Goal: Transaction & Acquisition: Purchase product/service

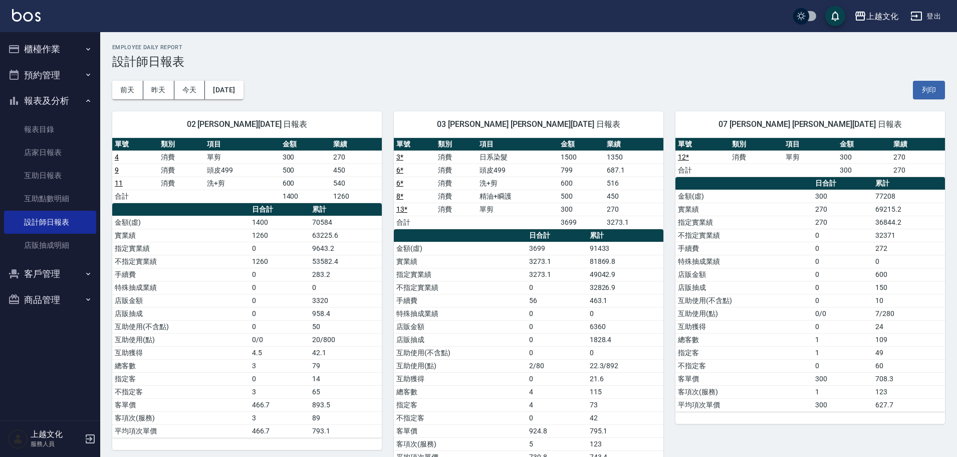
scroll to position [50, 0]
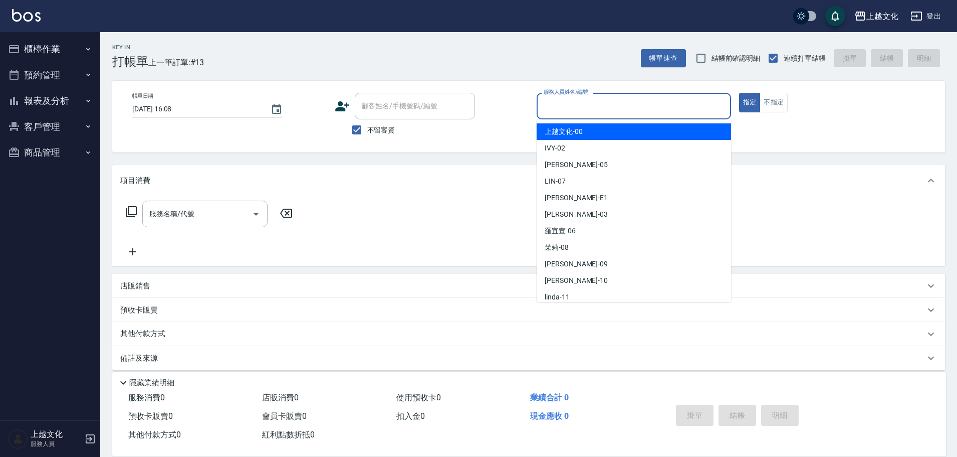
click at [626, 104] on input "服務人員姓名/編號" at bounding box center [633, 106] width 185 height 18
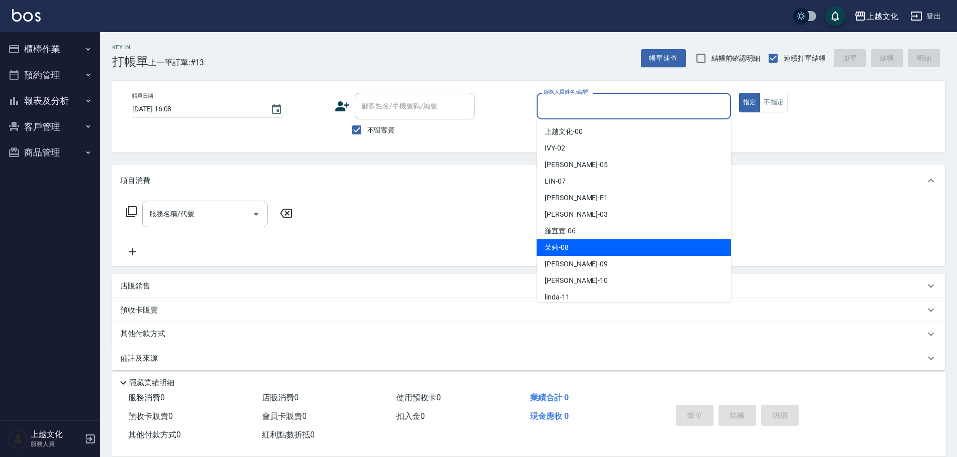
click at [612, 241] on div "茉莉 -08" at bounding box center [634, 247] width 194 height 17
type input "茉莉-08"
click at [612, 240] on div "服務名稱/代號 服務名稱/代號" at bounding box center [528, 230] width 833 height 69
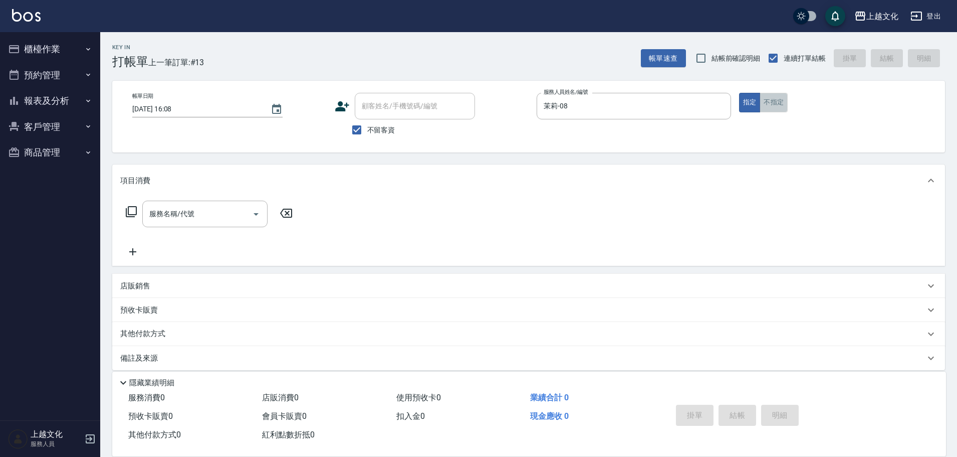
click at [772, 104] on button "不指定" at bounding box center [774, 103] width 28 height 20
click at [212, 220] on input "服務名稱/代號" at bounding box center [197, 214] width 101 height 18
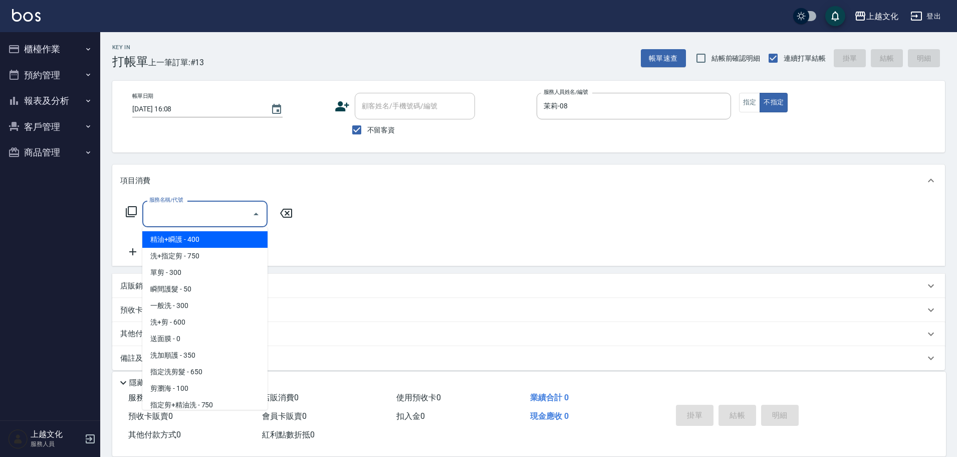
click at [211, 244] on span "精油+瞬護 - 400" at bounding box center [204, 239] width 125 height 17
type input "精油+瞬護(101)"
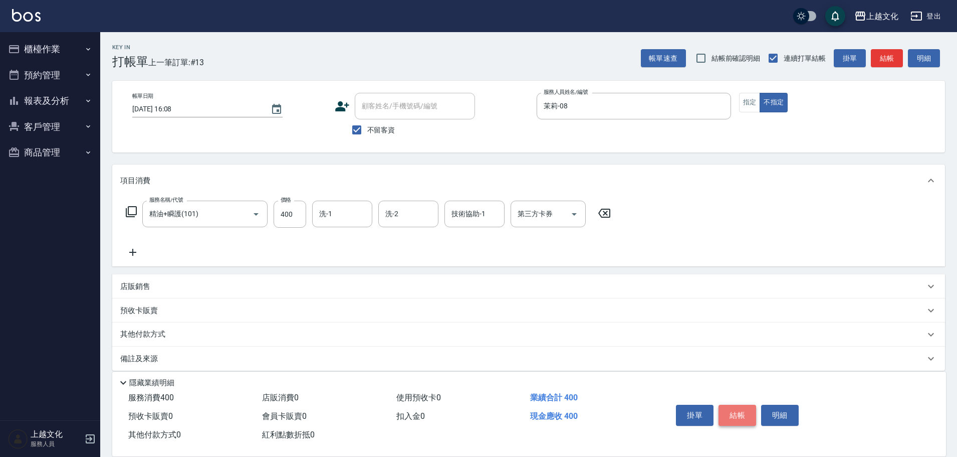
click at [739, 415] on button "結帳" at bounding box center [738, 414] width 38 height 21
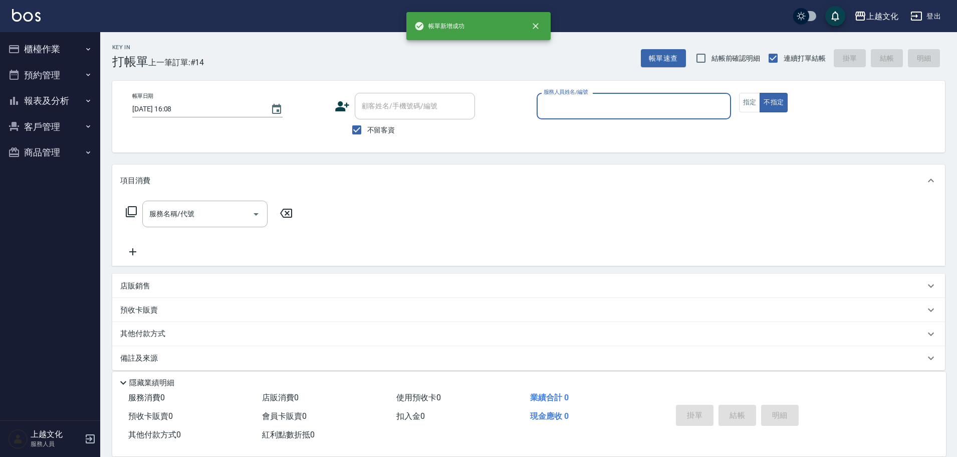
click at [661, 102] on input "服務人員姓名/編號" at bounding box center [633, 106] width 185 height 18
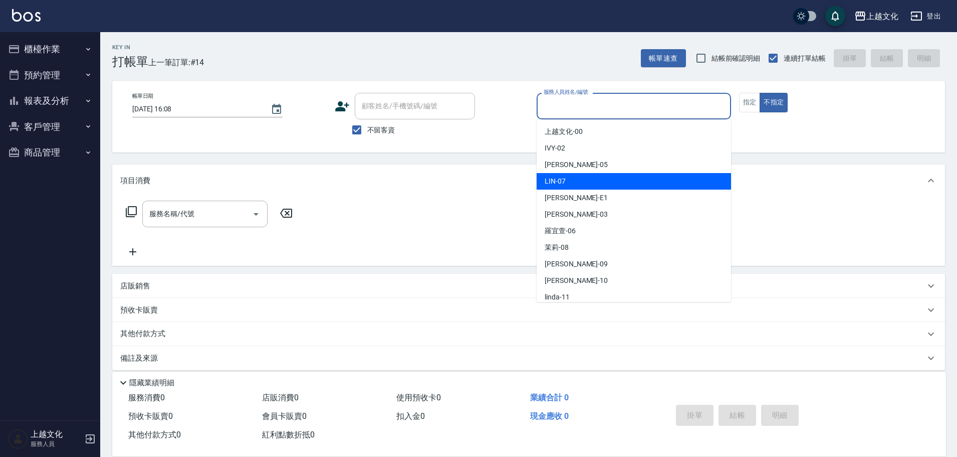
click at [577, 179] on div "LIN -07" at bounding box center [634, 181] width 194 height 17
type input "LIN-07"
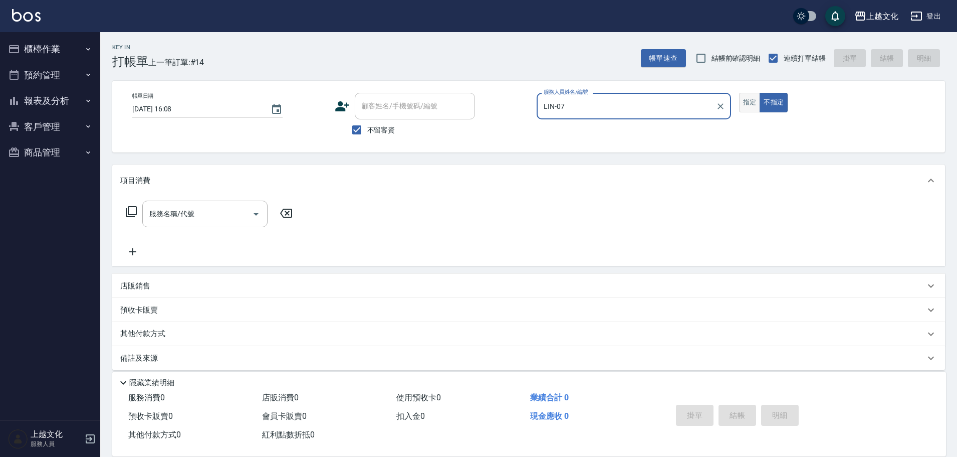
click at [744, 104] on button "指定" at bounding box center [750, 103] width 22 height 20
click at [136, 213] on icon at bounding box center [131, 211] width 11 height 11
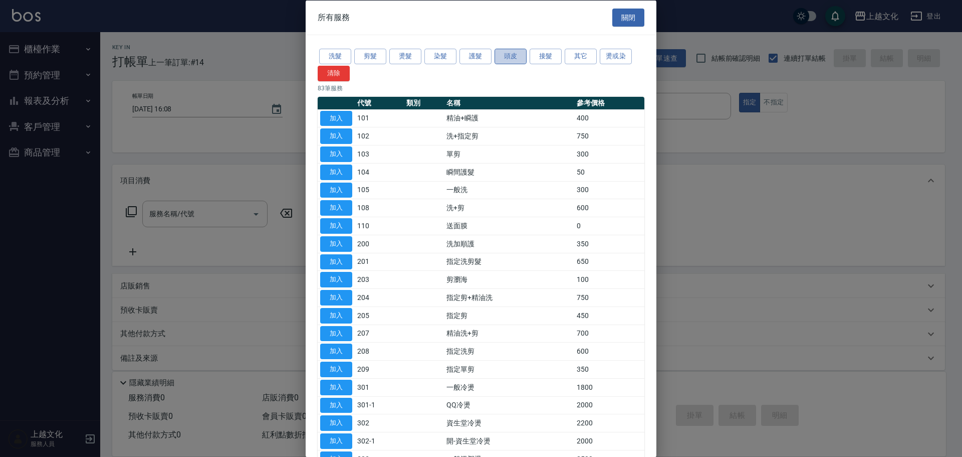
click at [507, 57] on button "頭皮" at bounding box center [511, 57] width 32 height 16
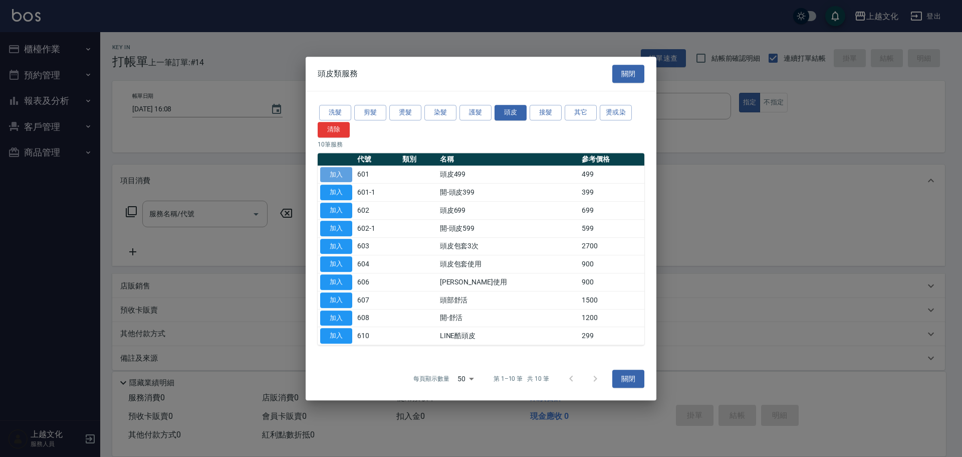
click at [333, 176] on button "加入" at bounding box center [336, 175] width 32 height 16
type input "頭皮499(601)"
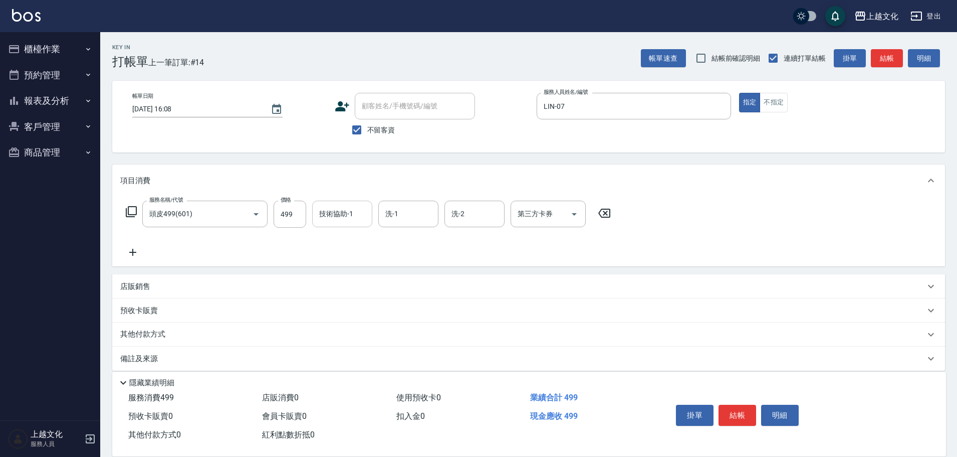
click at [322, 213] on input "技術協助-1" at bounding box center [342, 214] width 51 height 18
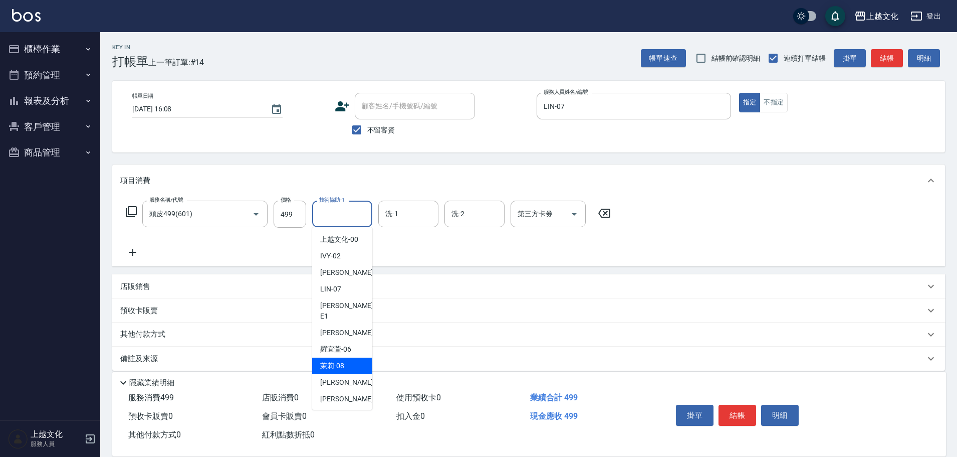
click at [344, 360] on span "茉莉 -08" at bounding box center [332, 365] width 24 height 11
type input "茉莉-08"
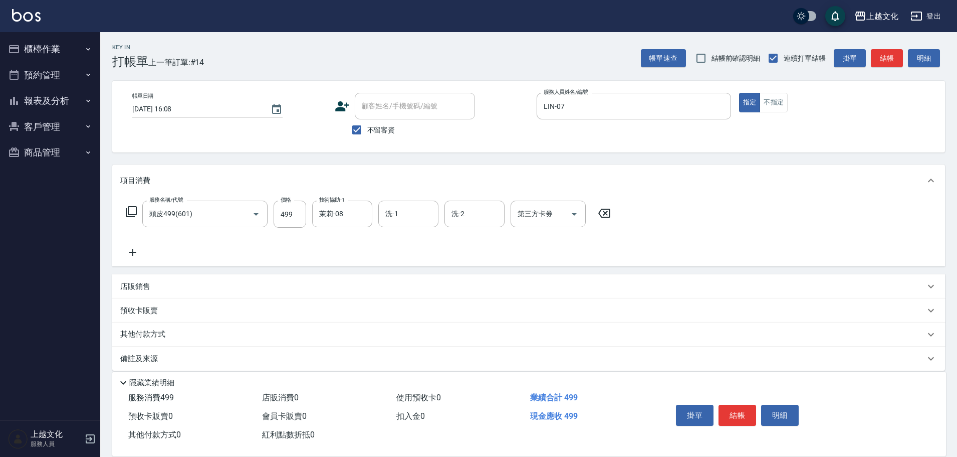
click at [134, 251] on icon at bounding box center [132, 252] width 25 height 12
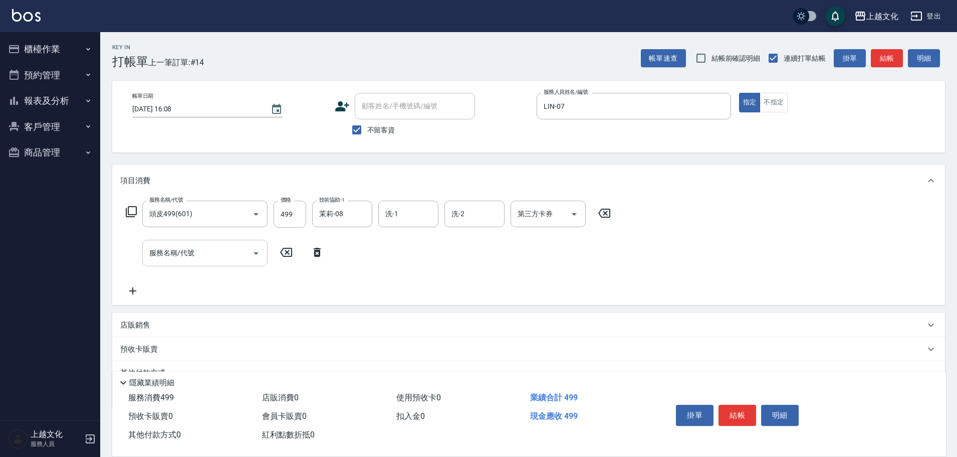
click at [201, 256] on input "服務名稱/代號" at bounding box center [197, 253] width 101 height 18
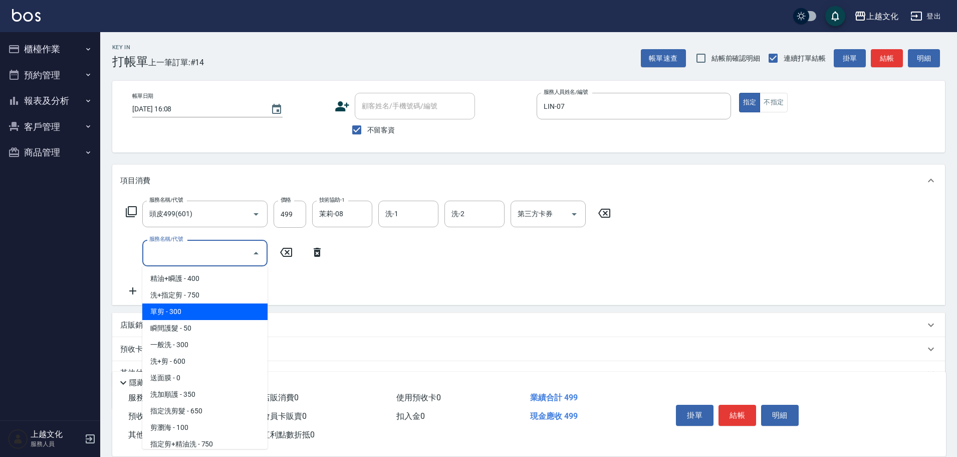
click at [210, 313] on span "單剪 - 300" at bounding box center [204, 311] width 125 height 17
type input "單剪(103)"
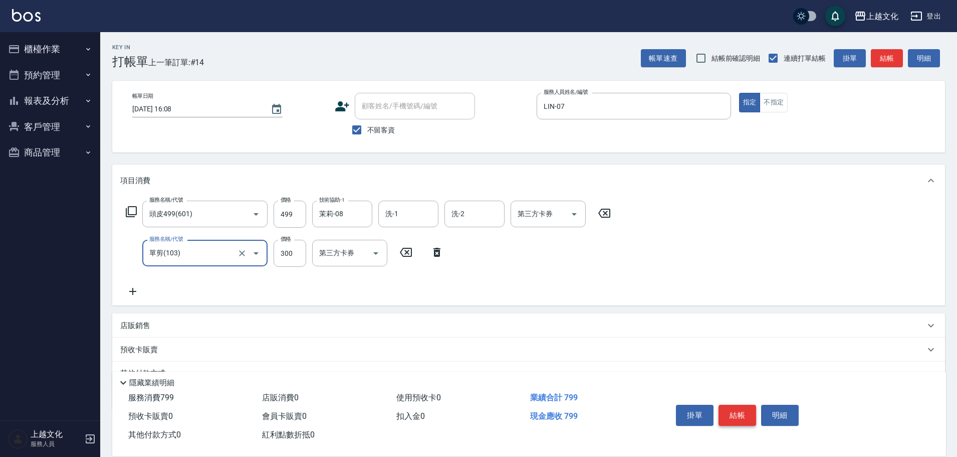
click at [737, 412] on button "結帳" at bounding box center [738, 414] width 38 height 21
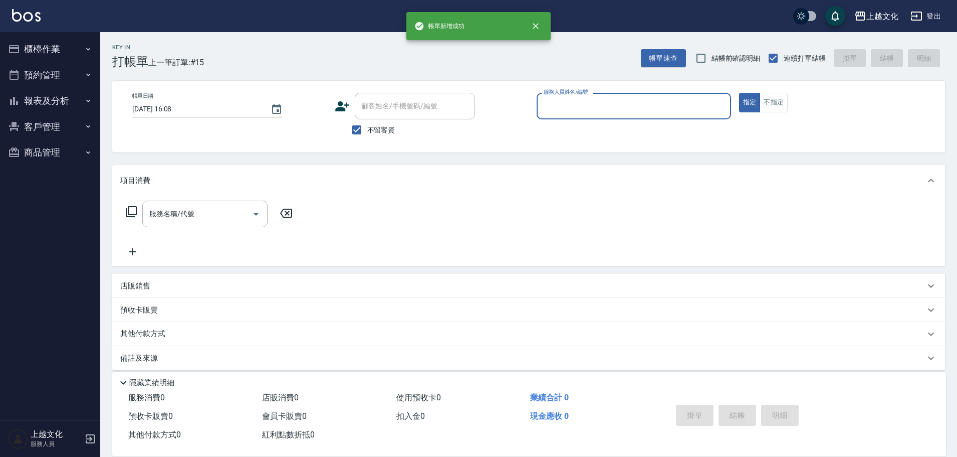
drag, startPoint x: 661, startPoint y: 102, endPoint x: 651, endPoint y: 110, distance: 12.5
click at [656, 105] on input "服務人員姓名/編號" at bounding box center [633, 106] width 185 height 18
click at [655, 106] on input "服務人員姓名/編號" at bounding box center [633, 106] width 185 height 18
drag, startPoint x: 589, startPoint y: 107, endPoint x: 589, endPoint y: 117, distance: 10.0
click at [589, 110] on input "服務人員姓名/編號" at bounding box center [633, 106] width 185 height 18
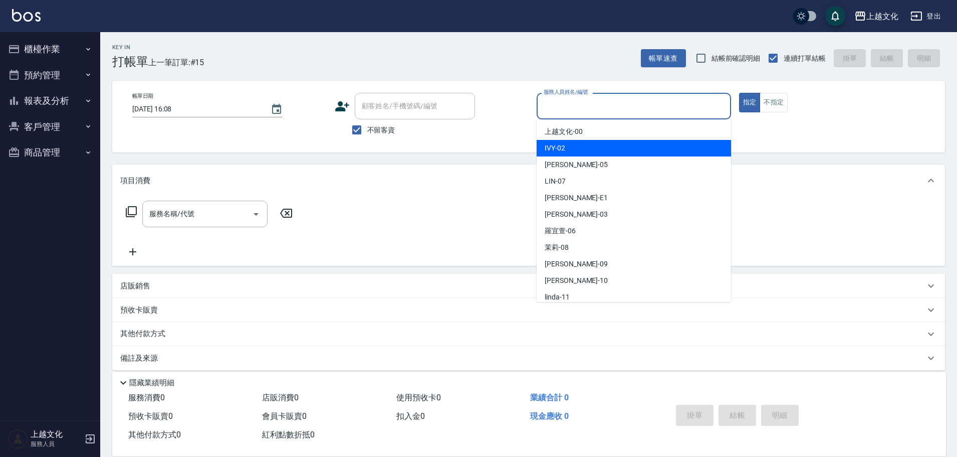
click at [582, 146] on div "IVY -02" at bounding box center [634, 148] width 194 height 17
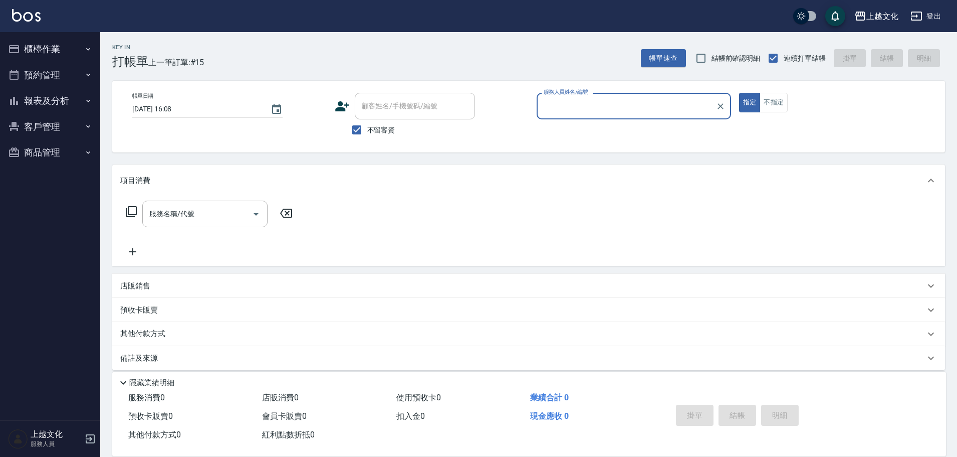
type input "IVY-02"
click at [777, 104] on button "不指定" at bounding box center [774, 103] width 28 height 20
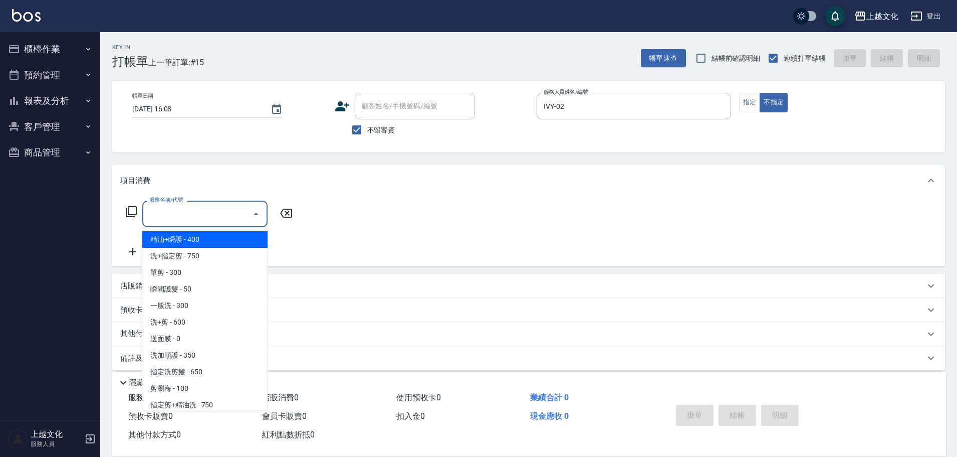
click at [189, 217] on input "服務名稱/代號" at bounding box center [197, 214] width 101 height 18
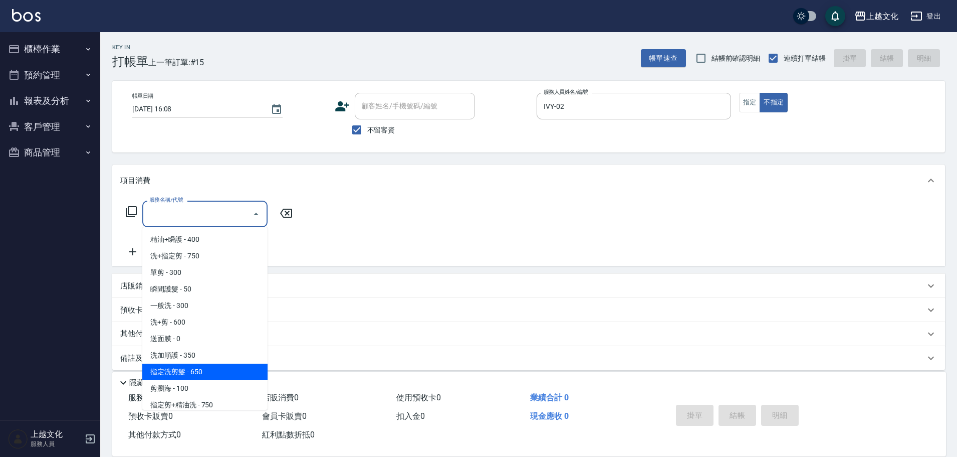
click at [217, 373] on span "指定洗剪髮 - 650" at bounding box center [204, 371] width 125 height 17
type input "指定洗剪髮(201)"
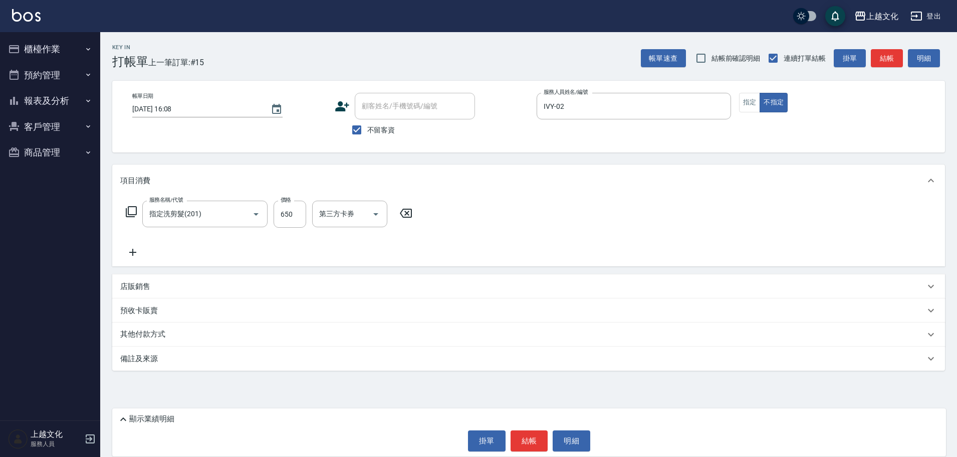
click at [217, 373] on div "Key In 打帳單 上一筆訂單:#15 帳單速查 結帳前確認明細 連續打單結帳 掛單 結帳 明細 帳單日期 2025/08/22 16:08 顧客姓名/手機…" at bounding box center [528, 228] width 857 height 393
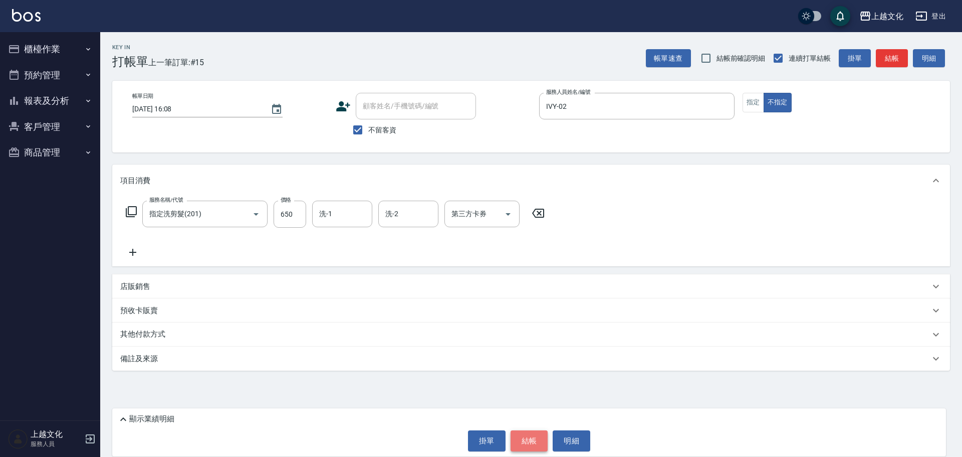
click at [533, 440] on button "結帳" at bounding box center [530, 440] width 38 height 21
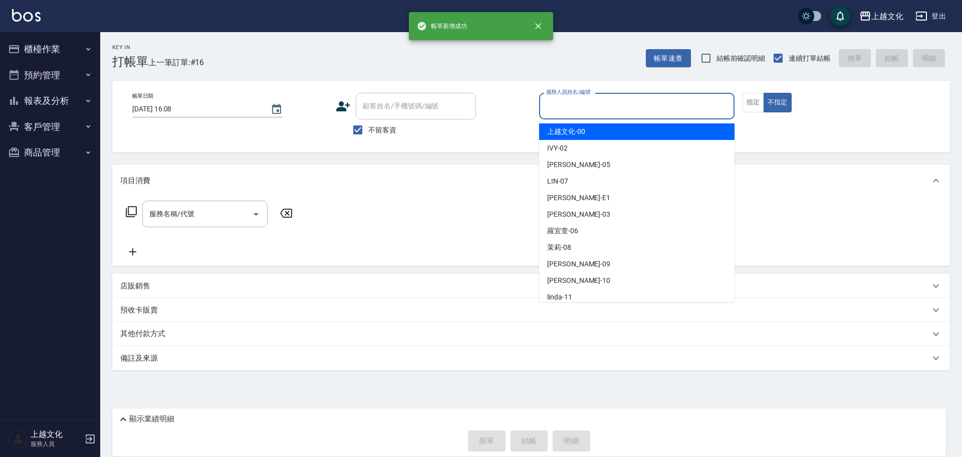
click at [652, 105] on input "服務人員姓名/編號" at bounding box center [637, 106] width 186 height 18
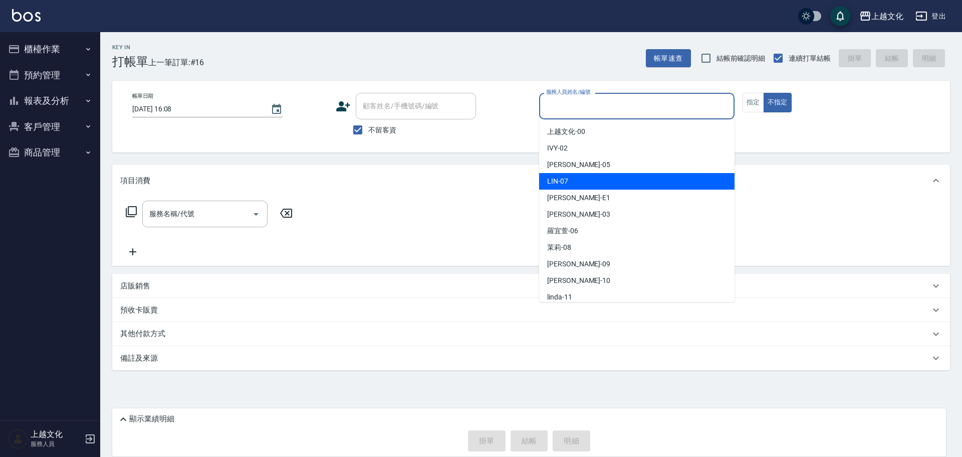
click at [602, 183] on div "LIN -07" at bounding box center [636, 181] width 195 height 17
type input "LIN-07"
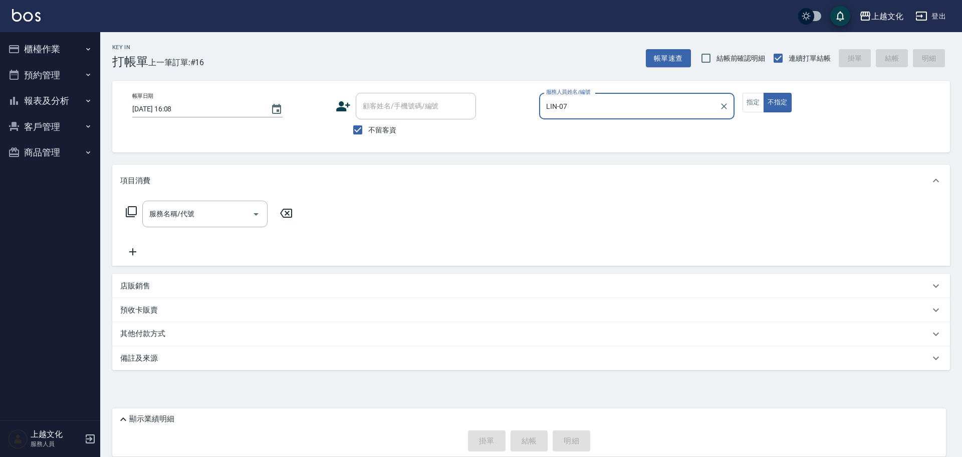
click at [131, 211] on icon at bounding box center [131, 211] width 12 height 12
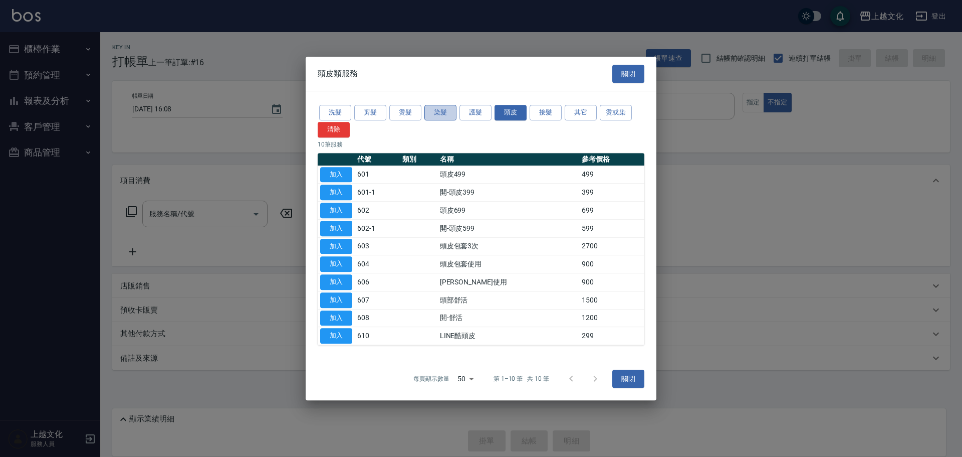
click at [438, 116] on button "染髮" at bounding box center [440, 113] width 32 height 16
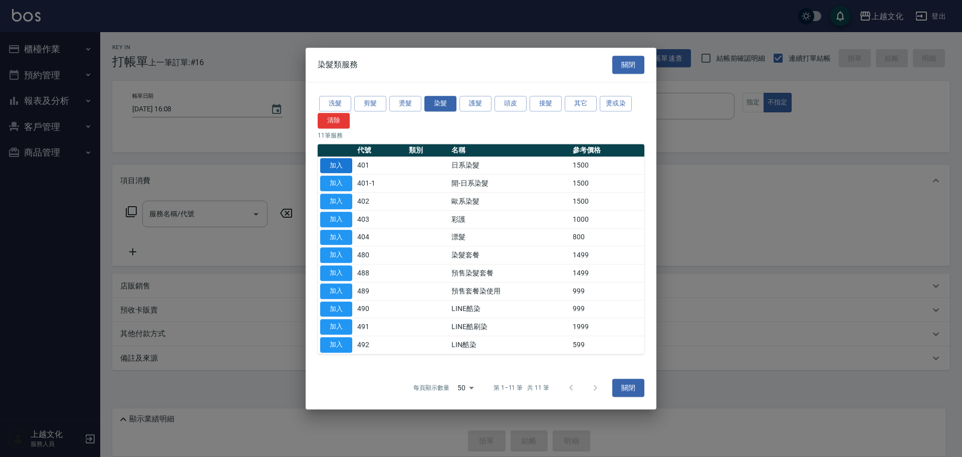
click at [345, 169] on button "加入" at bounding box center [336, 166] width 32 height 16
type input "日系染髮(401)"
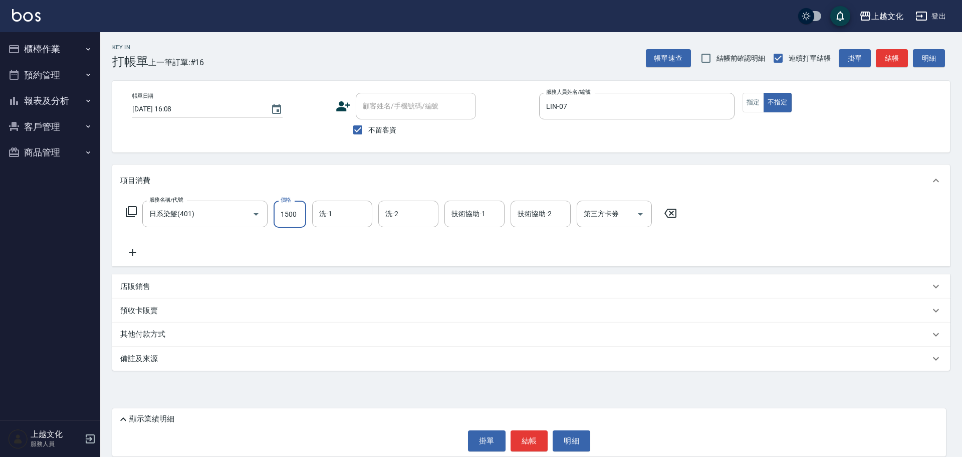
click at [298, 222] on input "1500" at bounding box center [290, 213] width 33 height 27
type input "2100"
click at [526, 442] on button "結帳" at bounding box center [530, 440] width 38 height 21
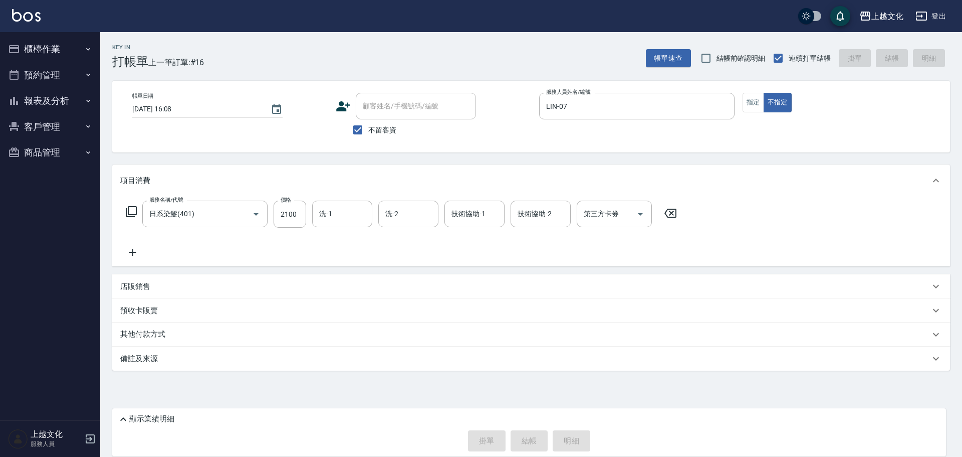
type input "2025/08/22 16:09"
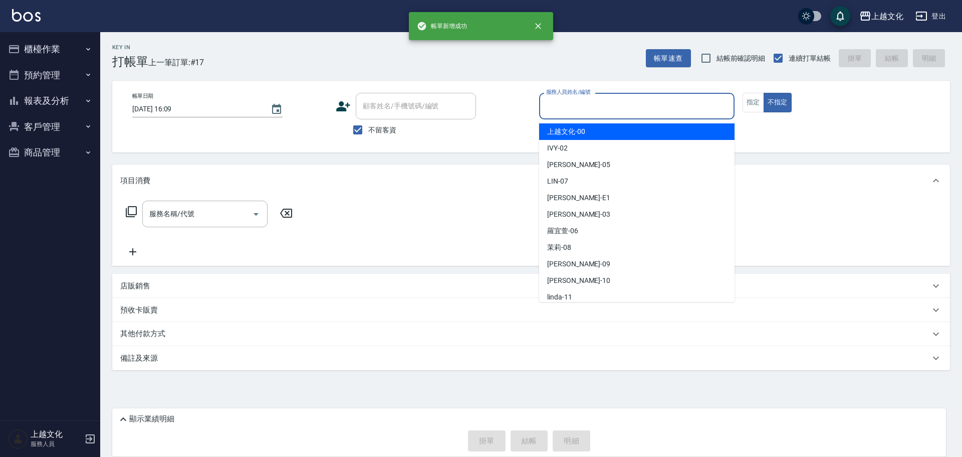
drag, startPoint x: 577, startPoint y: 102, endPoint x: 565, endPoint y: 156, distance: 55.6
click at [577, 103] on input "服務人員姓名/編號" at bounding box center [637, 106] width 186 height 18
click at [577, 105] on input "服務人員姓名/編號" at bounding box center [637, 106] width 186 height 18
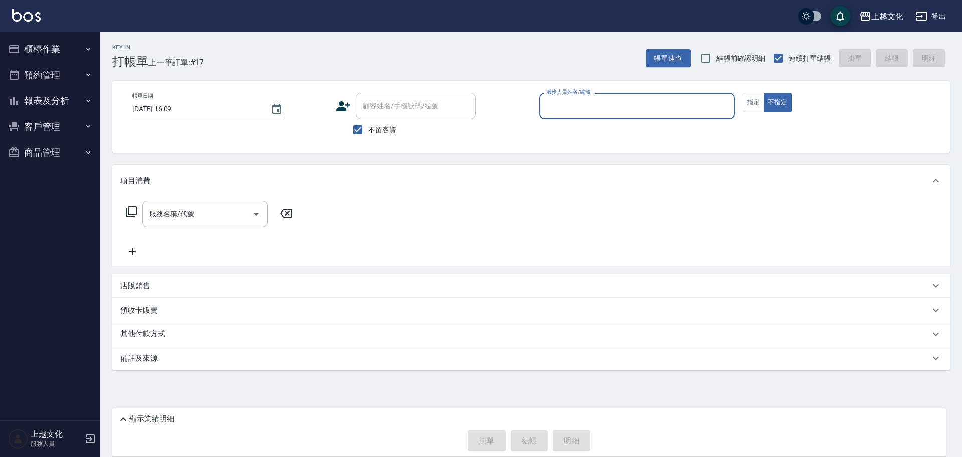
click at [572, 108] on input "服務人員姓名/編號" at bounding box center [637, 106] width 186 height 18
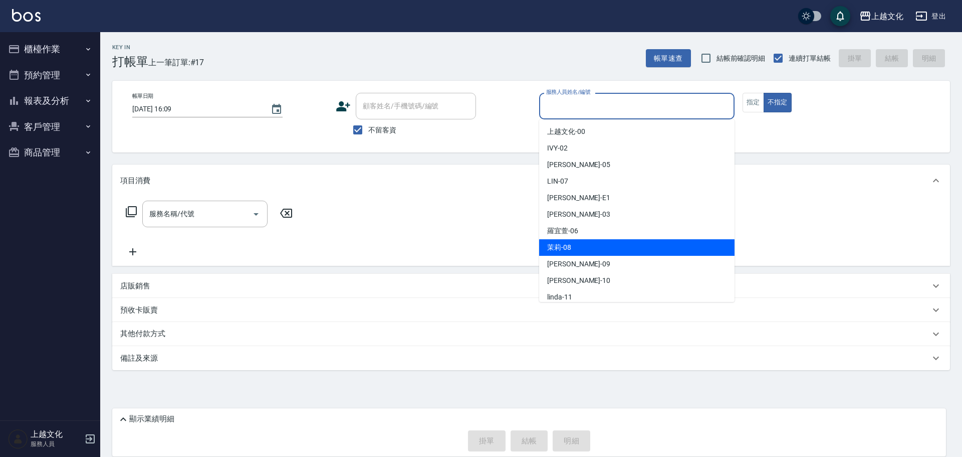
click at [577, 243] on div "茉莉 -08" at bounding box center [636, 247] width 195 height 17
type input "茉莉-08"
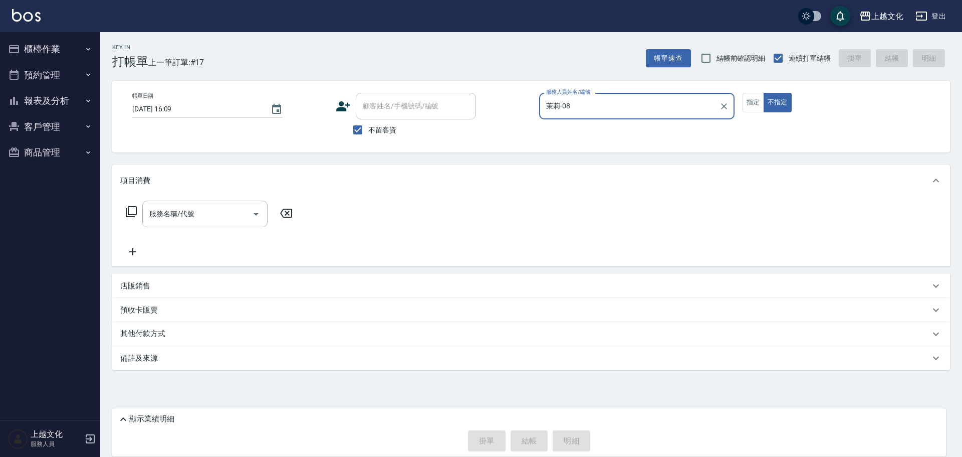
click at [130, 213] on icon at bounding box center [131, 211] width 12 height 12
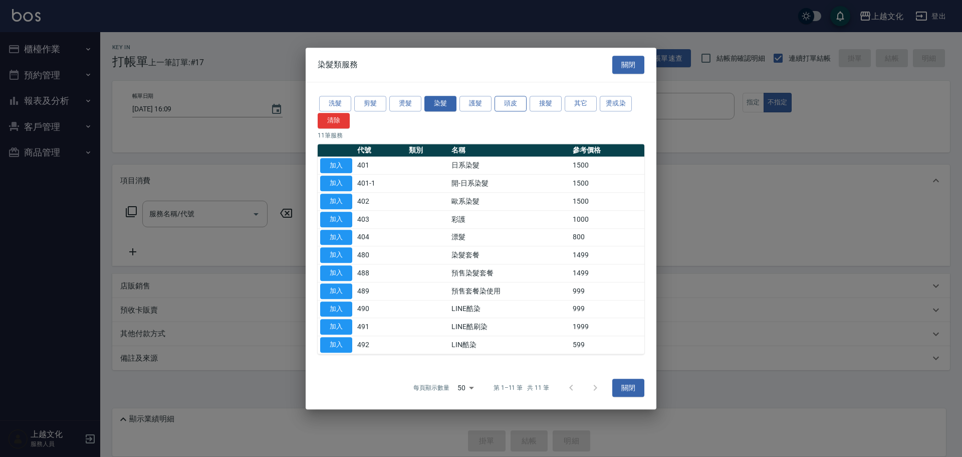
click at [515, 102] on button "頭皮" at bounding box center [511, 104] width 32 height 16
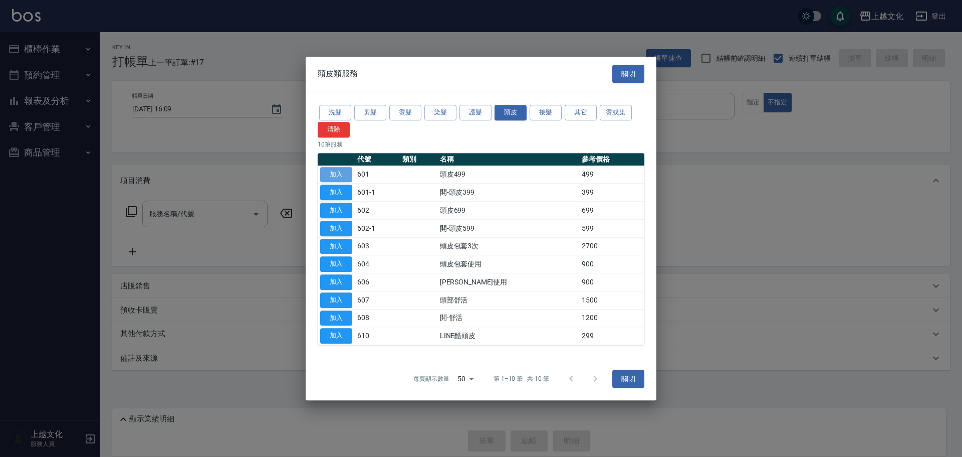
click at [343, 171] on button "加入" at bounding box center [336, 175] width 32 height 16
type input "頭皮499(601)"
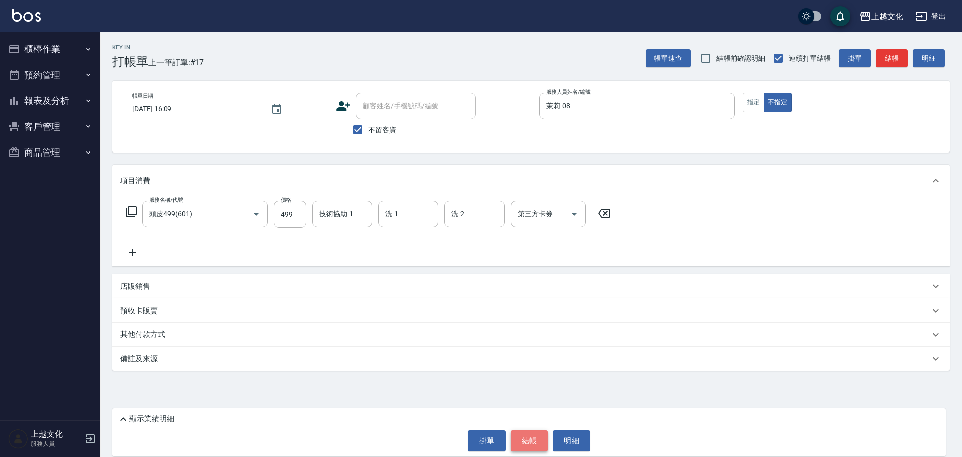
click at [527, 443] on button "結帳" at bounding box center [530, 440] width 38 height 21
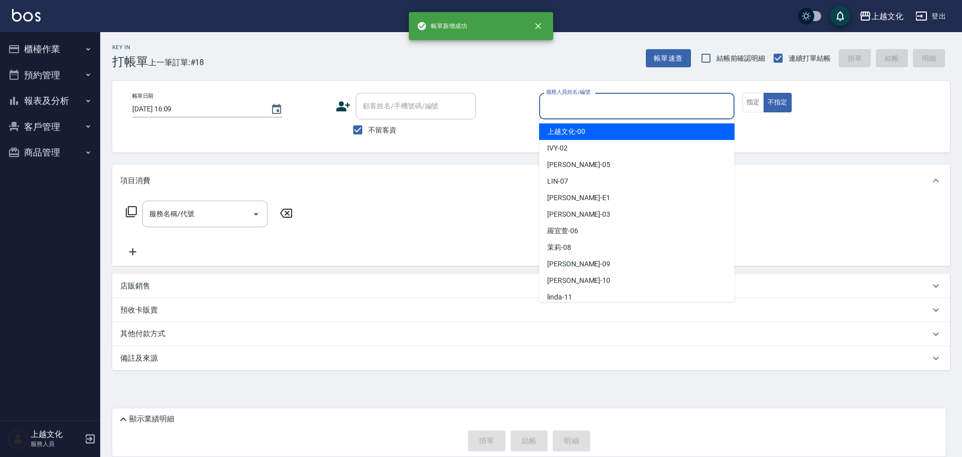
click at [614, 113] on input "服務人員姓名/編號" at bounding box center [637, 106] width 186 height 18
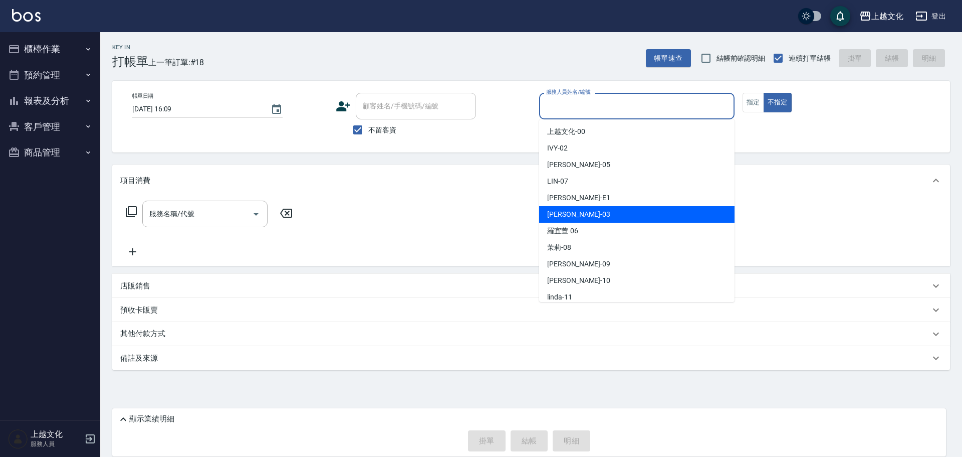
click at [594, 211] on div "kelly -03" at bounding box center [636, 214] width 195 height 17
type input "kelly-03"
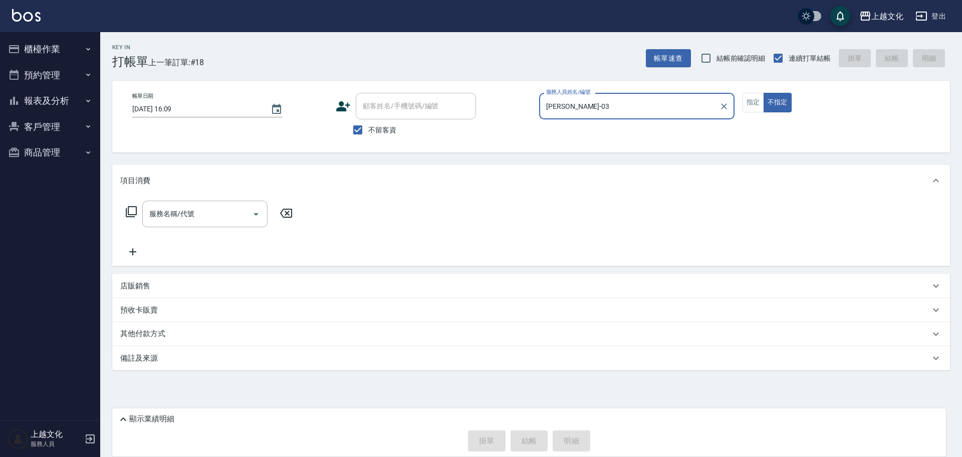
click at [128, 210] on icon at bounding box center [131, 211] width 11 height 11
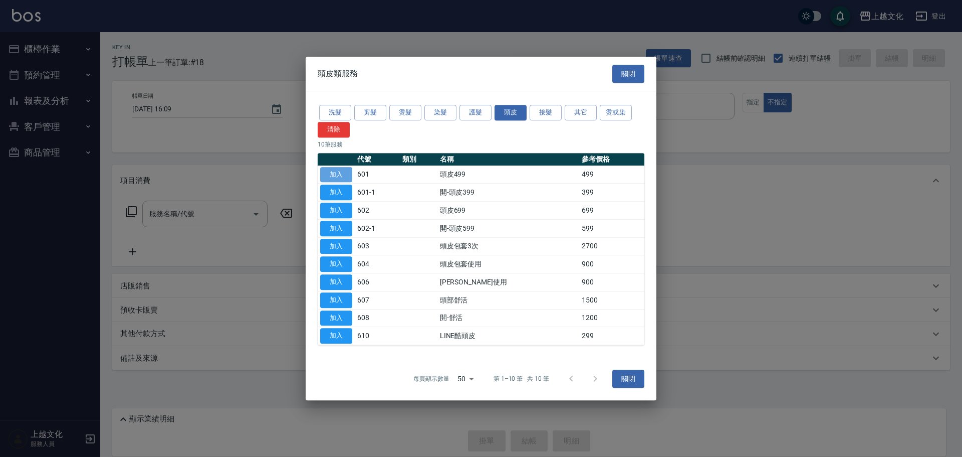
click at [339, 172] on button "加入" at bounding box center [336, 175] width 32 height 16
type input "頭皮499(601)"
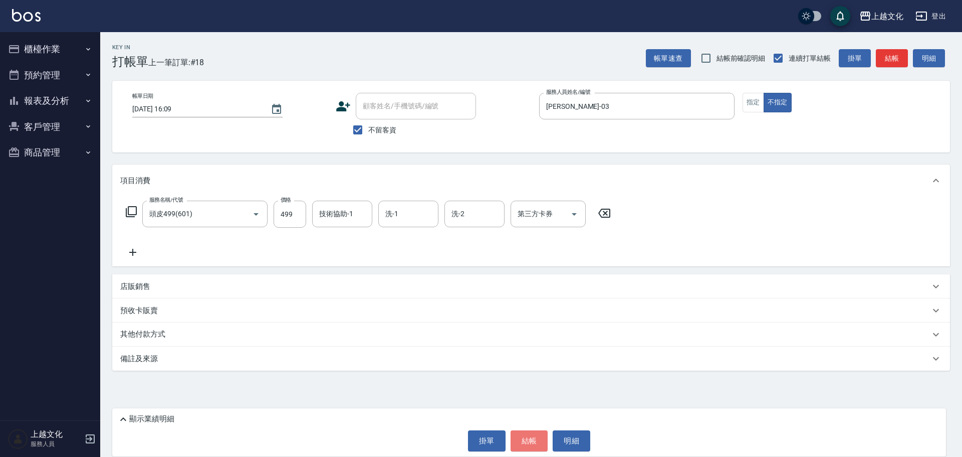
click at [522, 445] on button "結帳" at bounding box center [530, 440] width 38 height 21
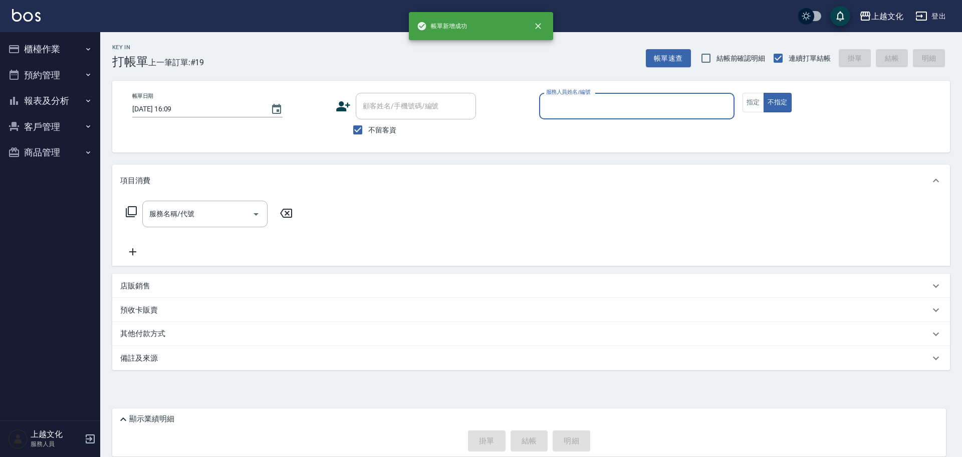
click at [52, 98] on button "報表及分析" at bounding box center [50, 101] width 92 height 26
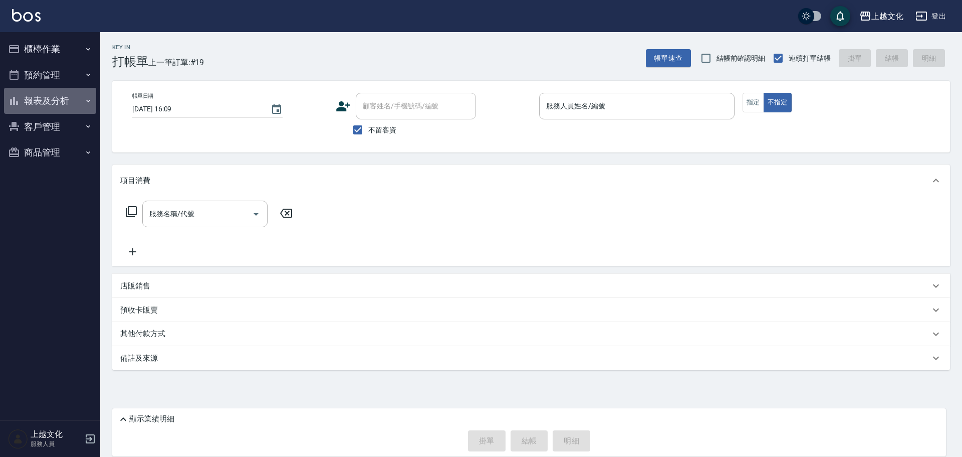
click at [46, 101] on button "報表及分析" at bounding box center [50, 101] width 92 height 26
drag, startPoint x: 46, startPoint y: 101, endPoint x: 45, endPoint y: 108, distance: 6.6
click at [46, 101] on button "報表及分析" at bounding box center [50, 101] width 92 height 26
click at [40, 99] on button "報表及分析" at bounding box center [50, 101] width 92 height 26
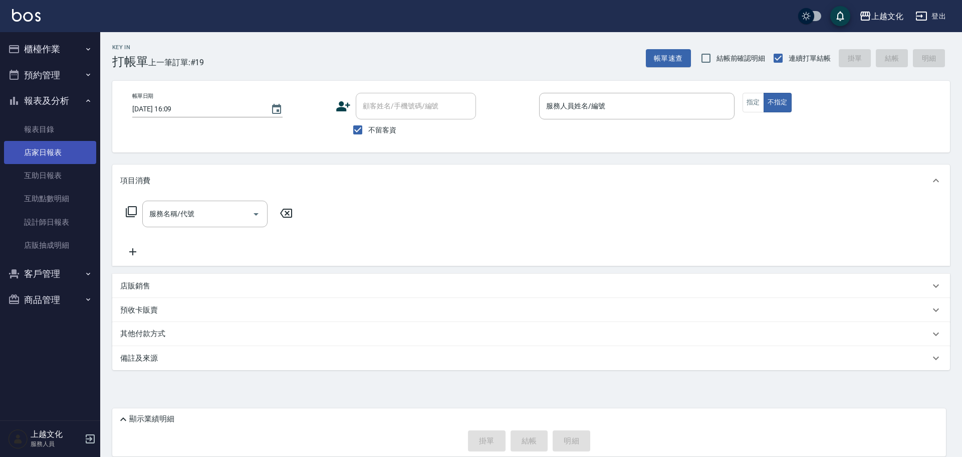
click at [45, 156] on link "店家日報表" at bounding box center [50, 152] width 92 height 23
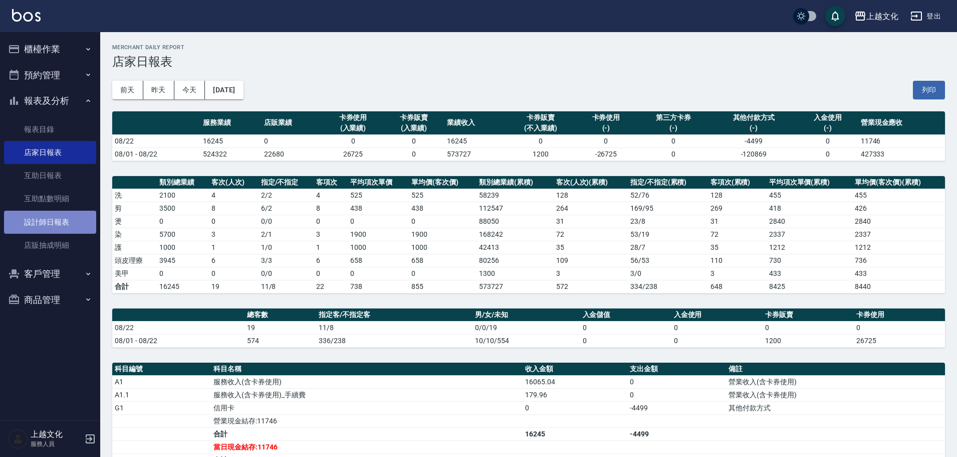
click at [48, 218] on link "設計師日報表" at bounding box center [50, 221] width 92 height 23
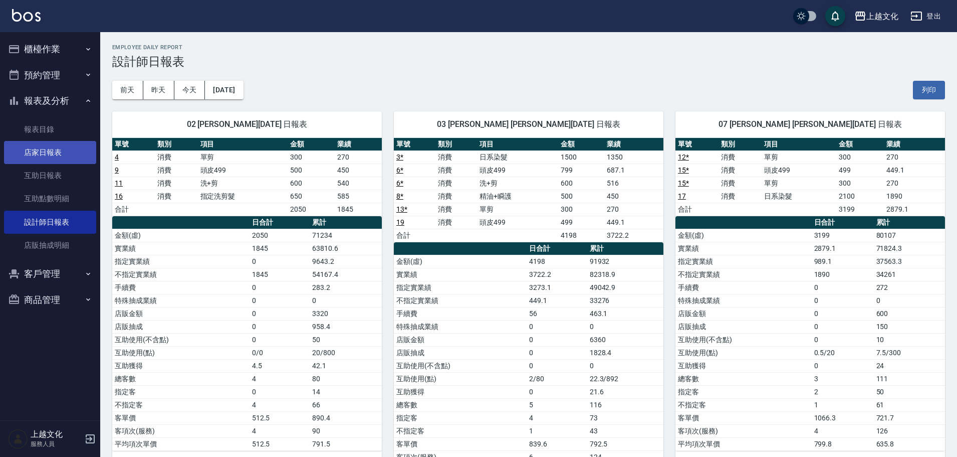
click at [48, 155] on link "店家日報表" at bounding box center [50, 152] width 92 height 23
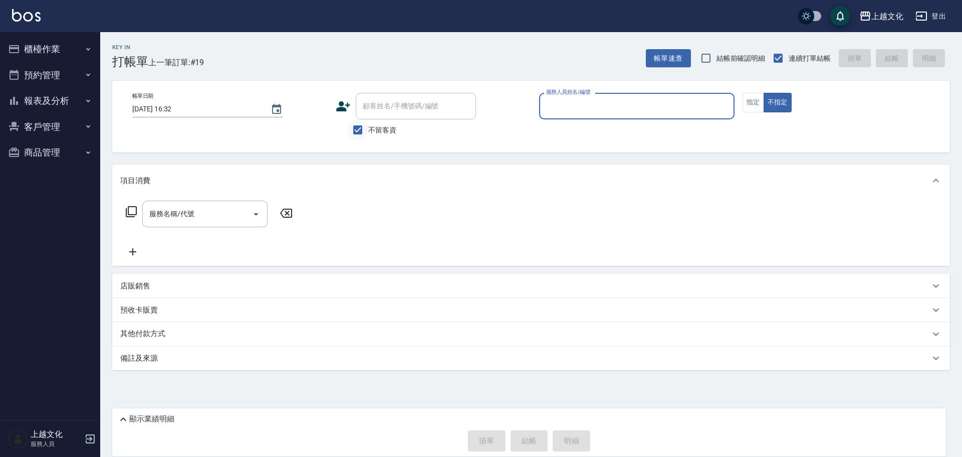
click at [360, 127] on input "不留客資" at bounding box center [357, 129] width 21 height 21
click at [359, 129] on input "不留客資" at bounding box center [357, 129] width 21 height 21
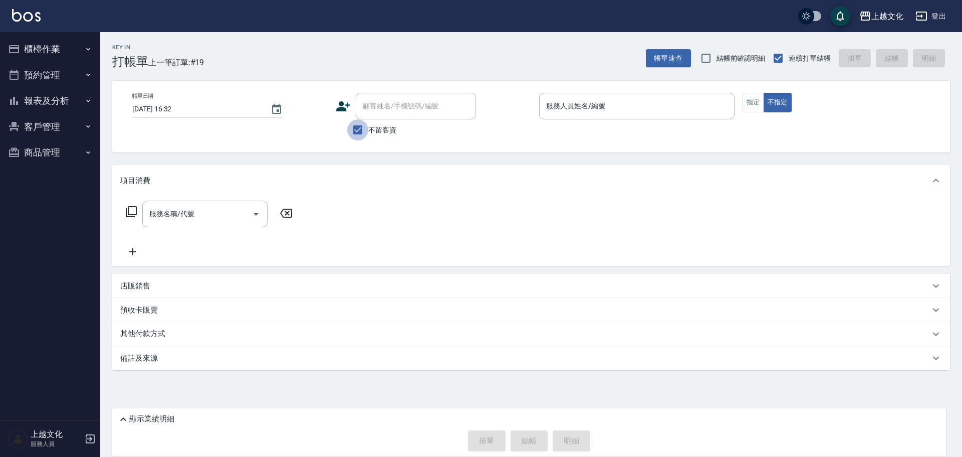
checkbox input "false"
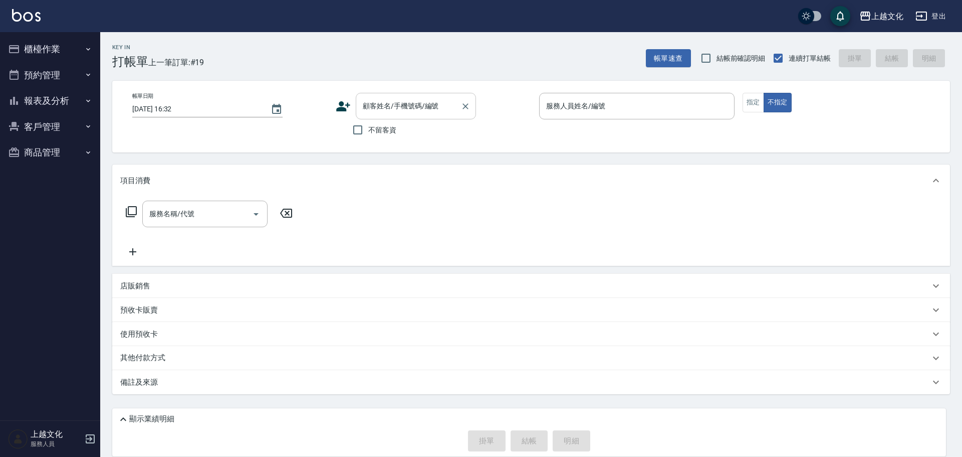
click at [365, 107] on input "顧客姓名/手機號碼/編號" at bounding box center [408, 106] width 96 height 18
type input "0"
type input "張"
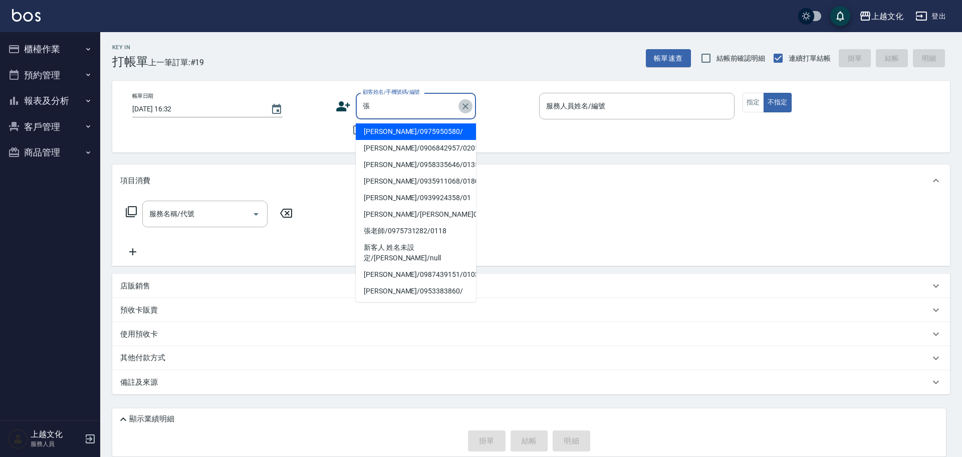
click at [464, 105] on icon "Clear" at bounding box center [466, 106] width 10 height 10
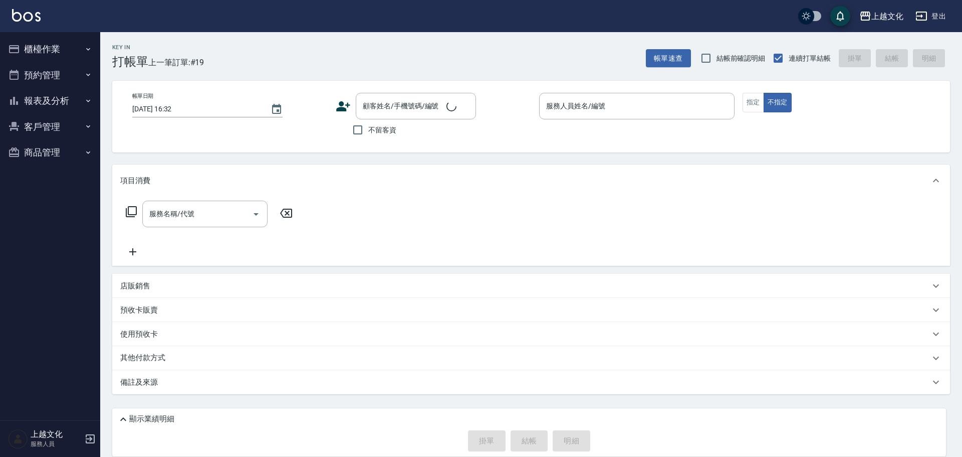
click at [283, 137] on div "帳單日期 2025/08/22 16:32 顧客姓名/手機號碼/編號 顧客姓名/手機號碼/編號 不留客資 服務人員姓名/編號 服務人員姓名/編號 指定 不指定" at bounding box center [531, 117] width 814 height 48
click at [360, 130] on input "不留客資" at bounding box center [357, 129] width 21 height 21
checkbox input "true"
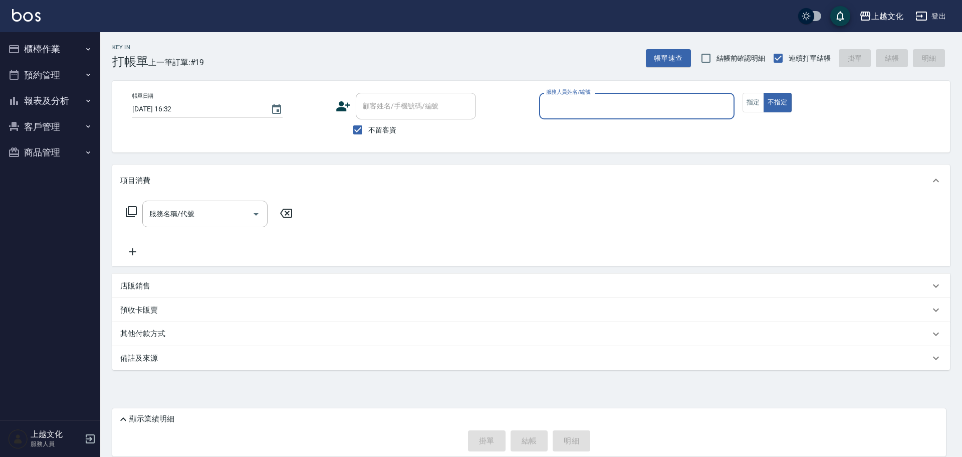
click at [561, 109] on input "服務人員姓名/編號" at bounding box center [637, 106] width 186 height 18
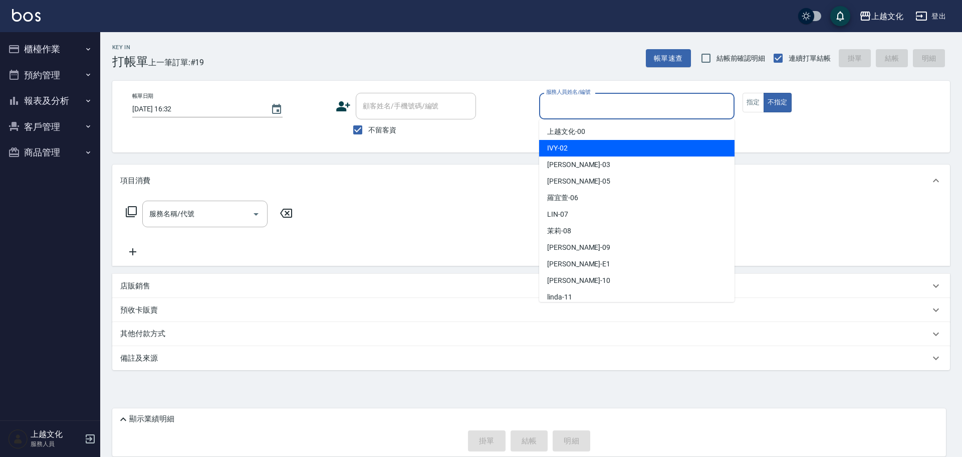
click at [577, 152] on div "IVY -02" at bounding box center [636, 148] width 195 height 17
type input "IVY-02"
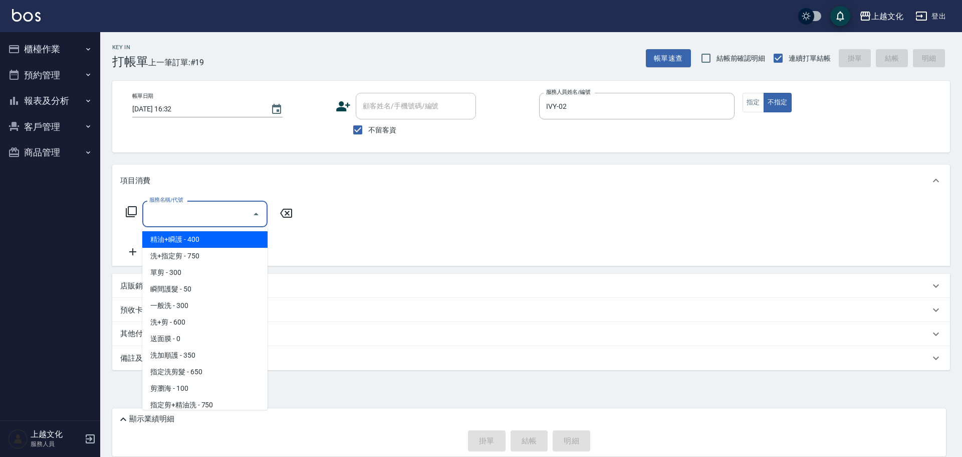
click at [185, 216] on input "服務名稱/代號" at bounding box center [197, 214] width 101 height 18
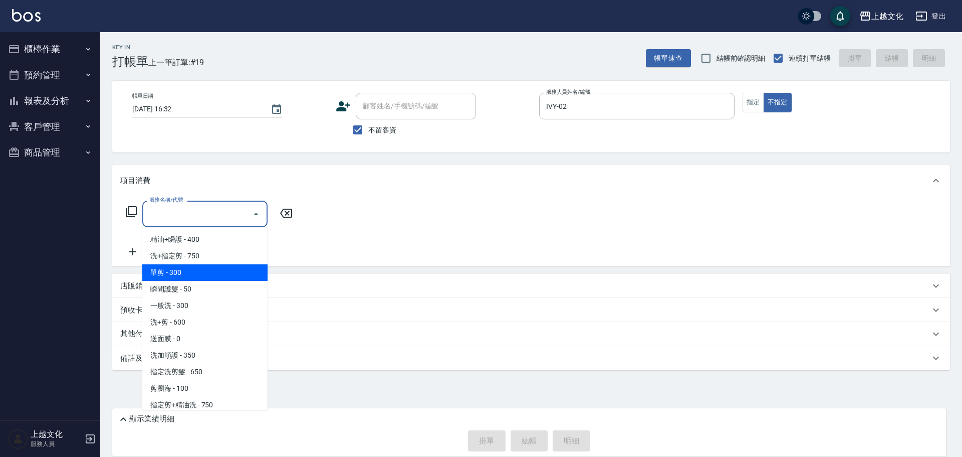
click at [160, 273] on span "單剪 - 300" at bounding box center [204, 272] width 125 height 17
type input "單剪(103)"
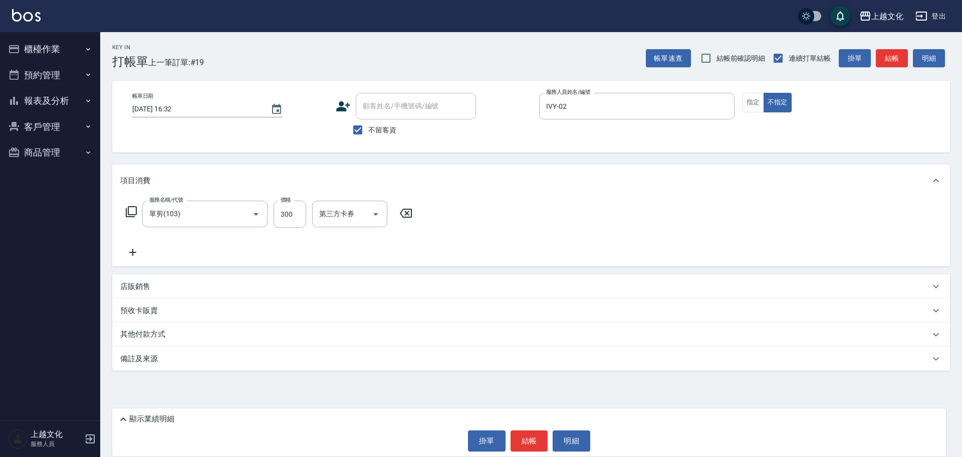
click at [141, 329] on p "其他付款方式" at bounding box center [145, 334] width 50 height 11
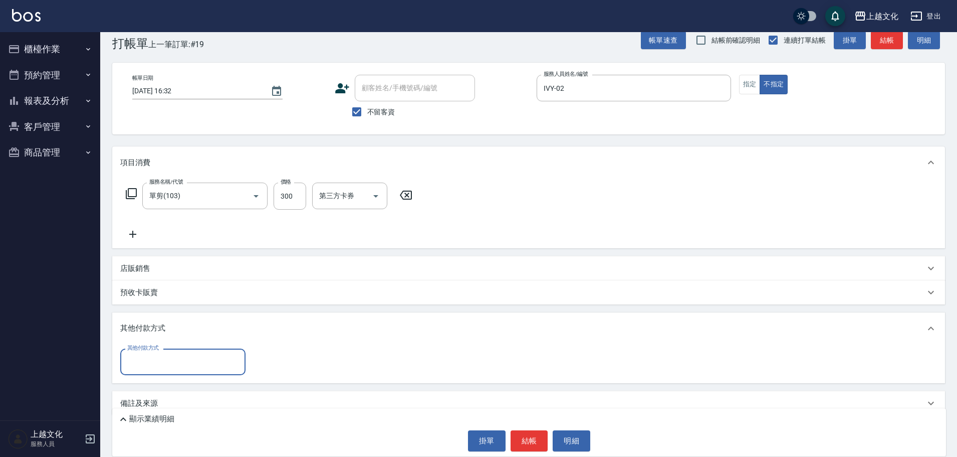
scroll to position [32, 0]
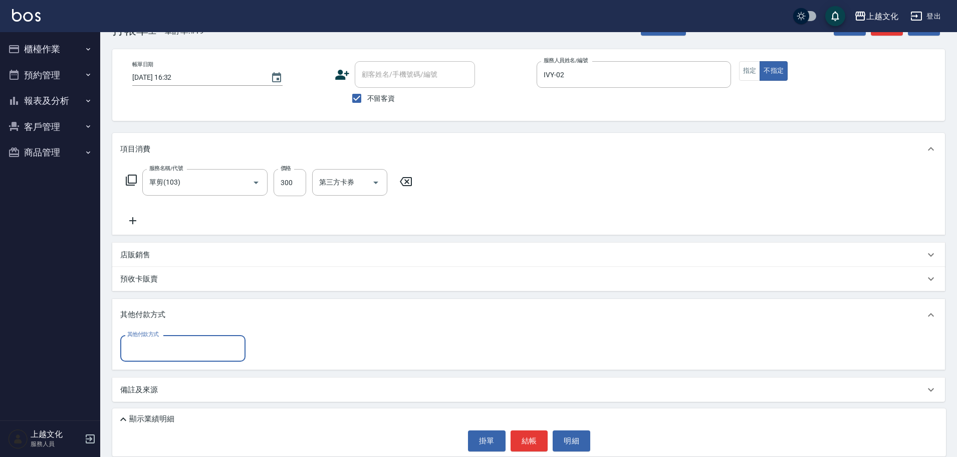
click at [146, 345] on input "其他付款方式" at bounding box center [183, 348] width 116 height 18
click at [139, 392] on span "轉帳" at bounding box center [182, 390] width 125 height 17
type input "轉帳"
click at [257, 354] on input "0" at bounding box center [289, 348] width 75 height 27
type input "300"
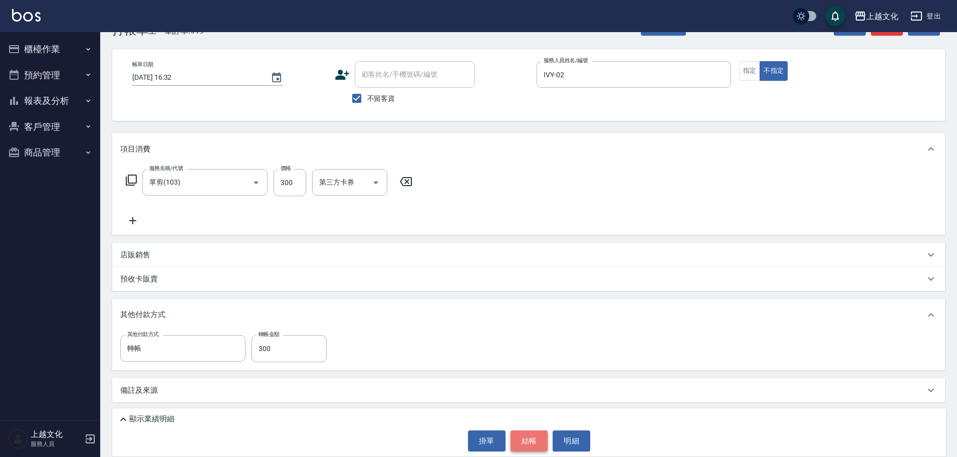
click at [526, 443] on button "結帳" at bounding box center [530, 440] width 38 height 21
type input "2025/08/22 16:37"
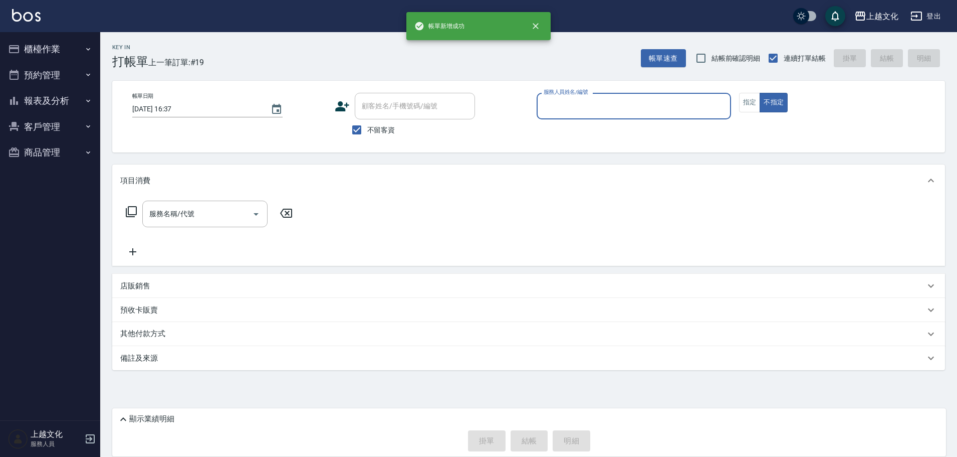
scroll to position [0, 0]
click at [43, 102] on button "報表及分析" at bounding box center [50, 101] width 92 height 26
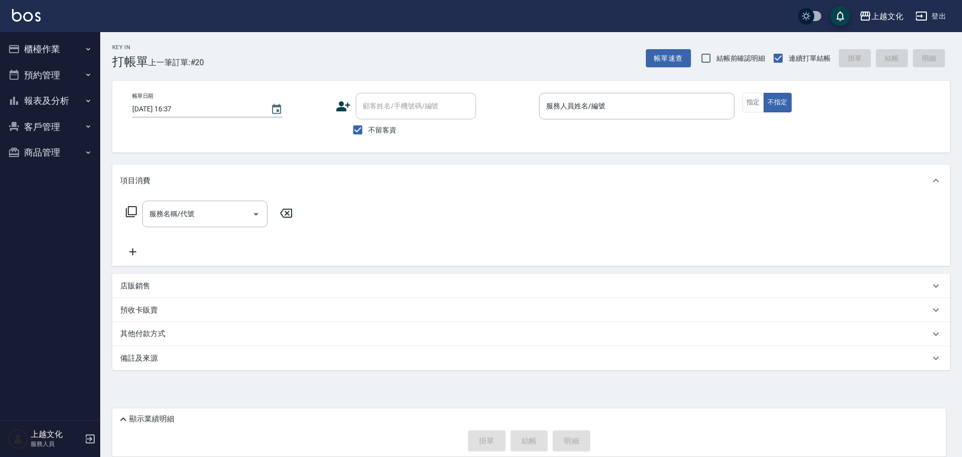
click at [52, 101] on button "報表及分析" at bounding box center [50, 101] width 92 height 26
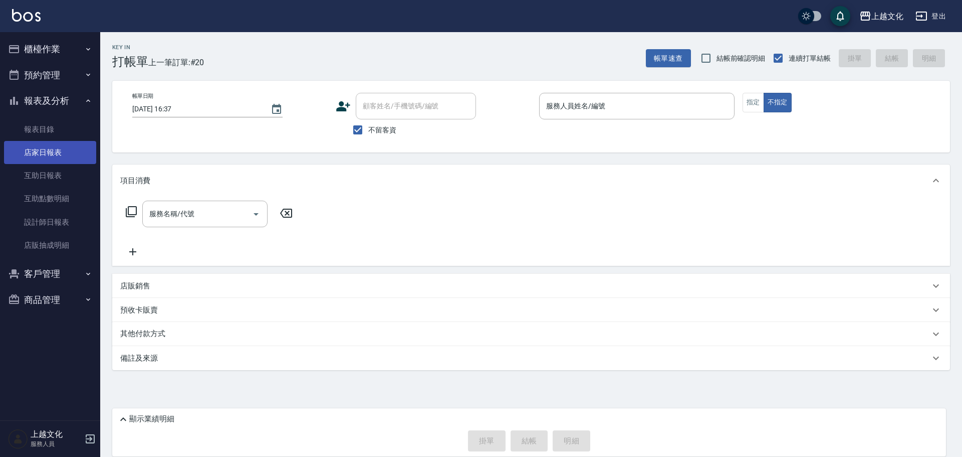
click at [53, 157] on link "店家日報表" at bounding box center [50, 152] width 92 height 23
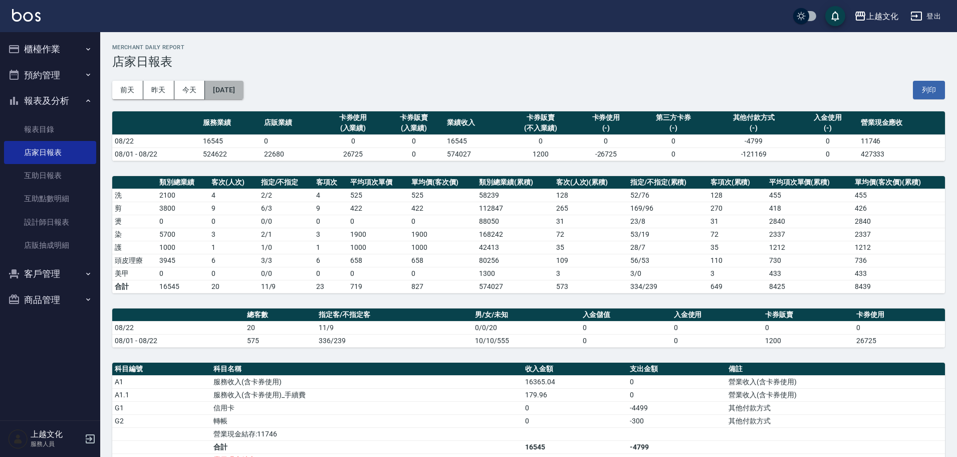
click at [243, 93] on button "[DATE]" at bounding box center [224, 90] width 38 height 19
click at [243, 94] on button "[DATE]" at bounding box center [224, 90] width 38 height 19
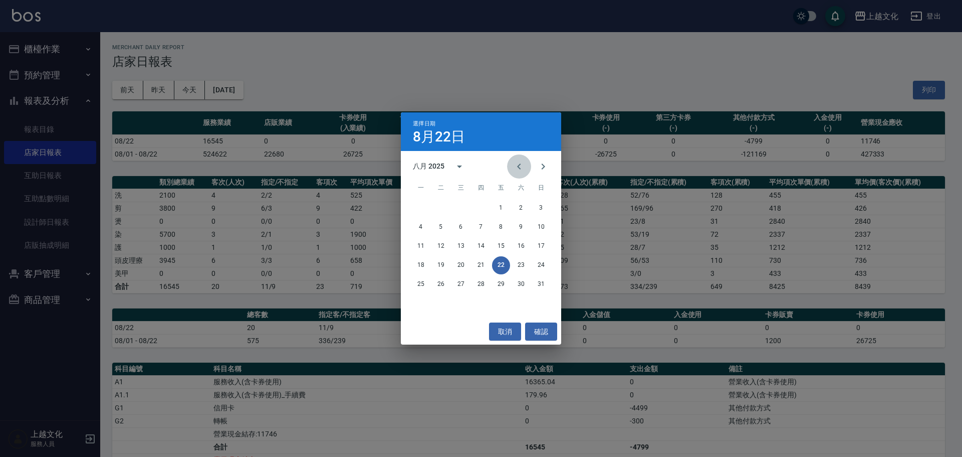
click at [519, 169] on icon "Previous month" at bounding box center [519, 166] width 12 height 12
drag, startPoint x: 519, startPoint y: 169, endPoint x: 516, endPoint y: 174, distance: 6.5
click at [519, 169] on icon "Previous month" at bounding box center [519, 166] width 12 height 12
click at [424, 303] on button "30" at bounding box center [421, 303] width 18 height 18
click at [424, 303] on div "上越文化 2025-08-22 店家日報表 列印時間： 2025-08-22-16:37 Merchant Daily Report 店家日報表 前天 昨天 …" at bounding box center [478, 305] width 957 height 610
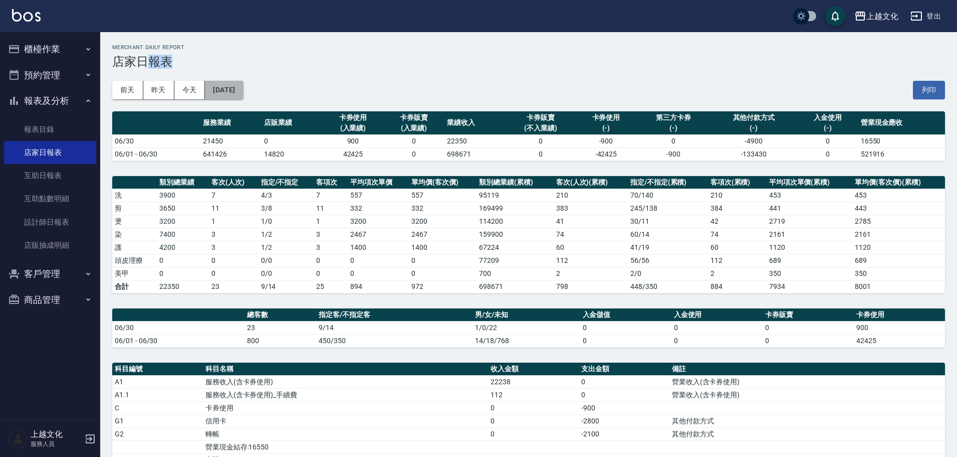
click at [243, 96] on button "2025/06/30" at bounding box center [224, 90] width 38 height 19
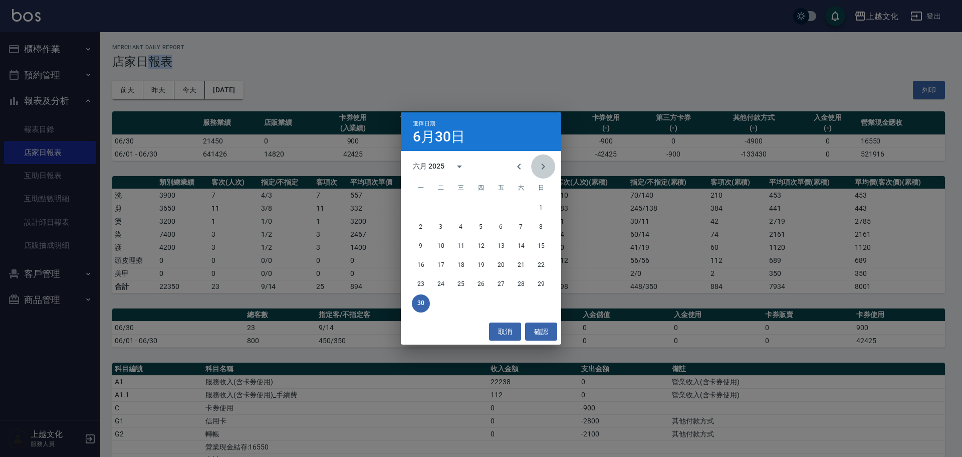
click at [539, 166] on icon "Next month" at bounding box center [543, 166] width 12 height 12
click at [482, 283] on button "31" at bounding box center [481, 284] width 18 height 18
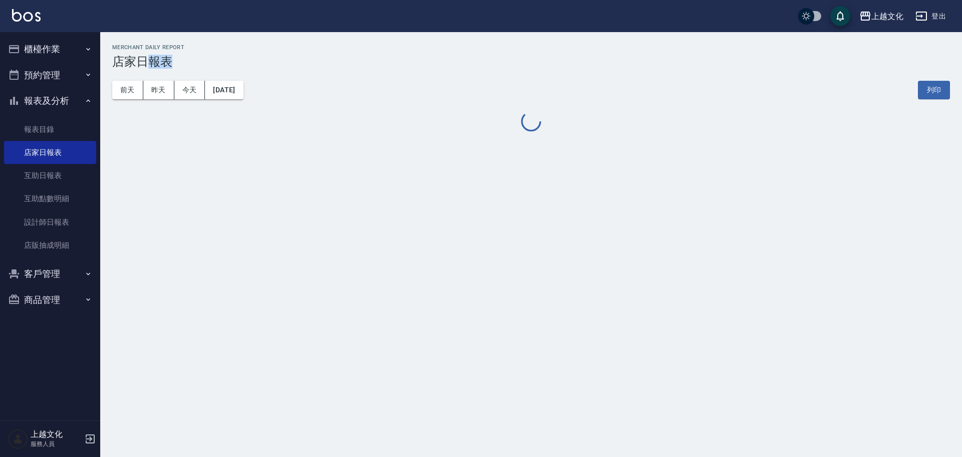
click at [482, 283] on div "上越文化 2025-07-31 店家日報表 列印時間： 2025-08-22-16:38 Merchant Daily Report 店家日報表 前天 昨天 …" at bounding box center [481, 228] width 962 height 457
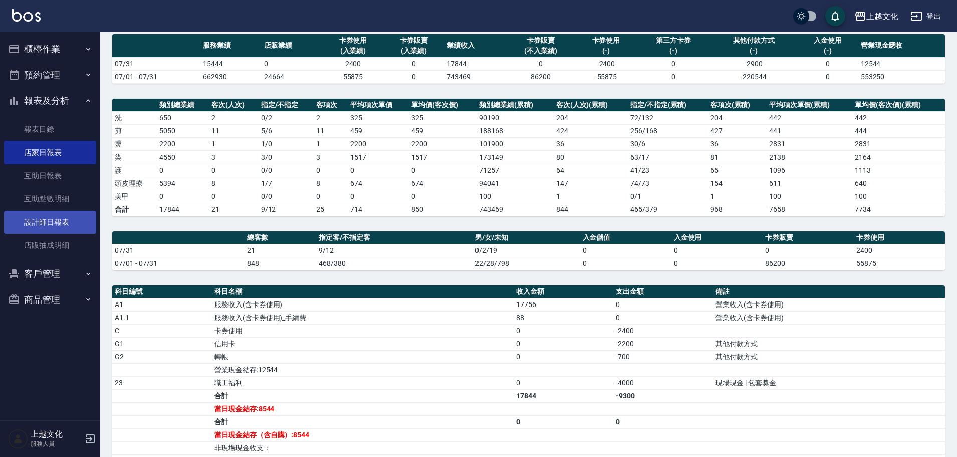
scroll to position [50, 0]
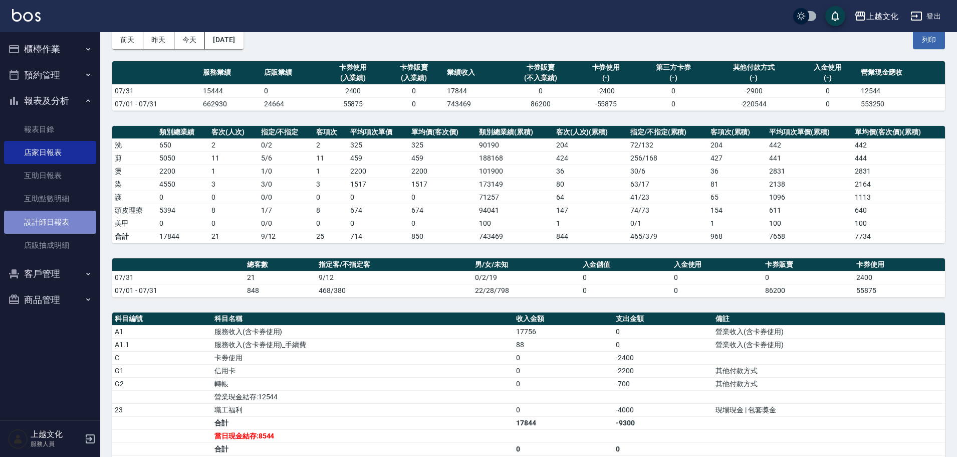
click at [45, 222] on link "設計師日報表" at bounding box center [50, 221] width 92 height 23
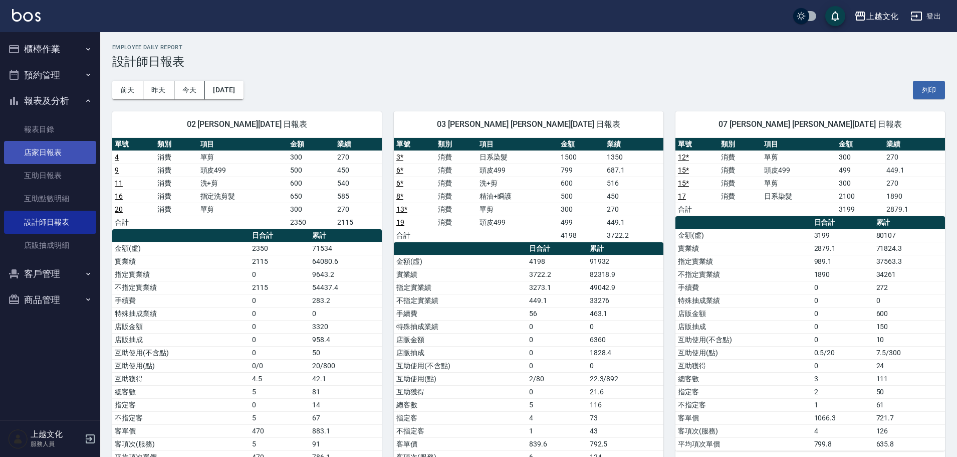
click at [28, 150] on link "店家日報表" at bounding box center [50, 152] width 92 height 23
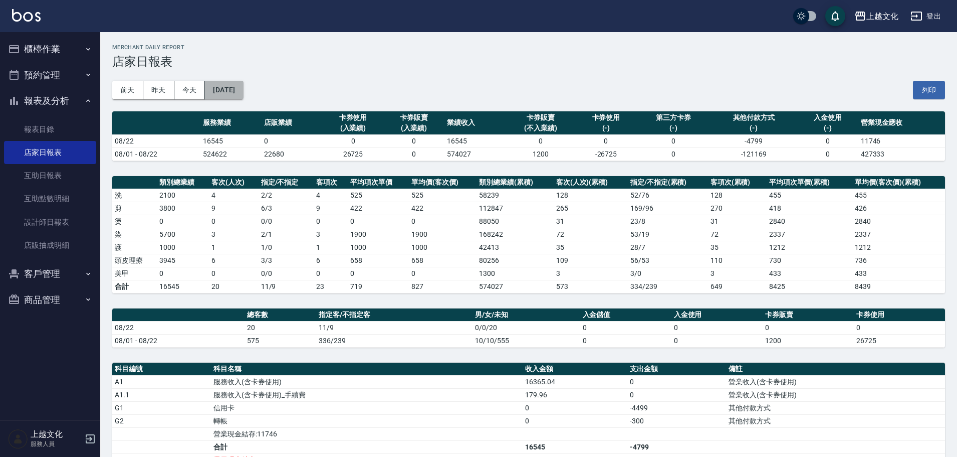
click at [214, 99] on button "[DATE]" at bounding box center [224, 90] width 38 height 19
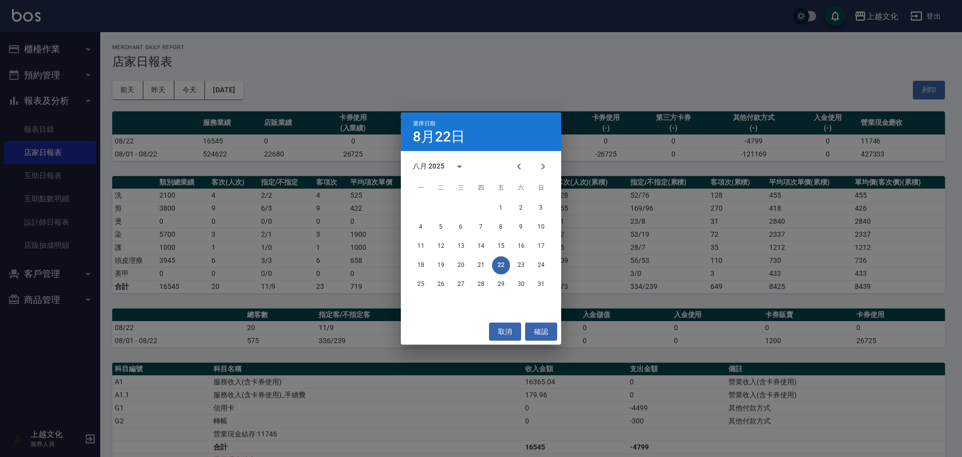
click at [378, 85] on div "選擇日期 8月22日 八月 2025 一 二 三 四 五 六 日 1 2 3 4 5 6 7 8 9 10 11 12 13 14 15 16 17 18 1…" at bounding box center [481, 228] width 962 height 457
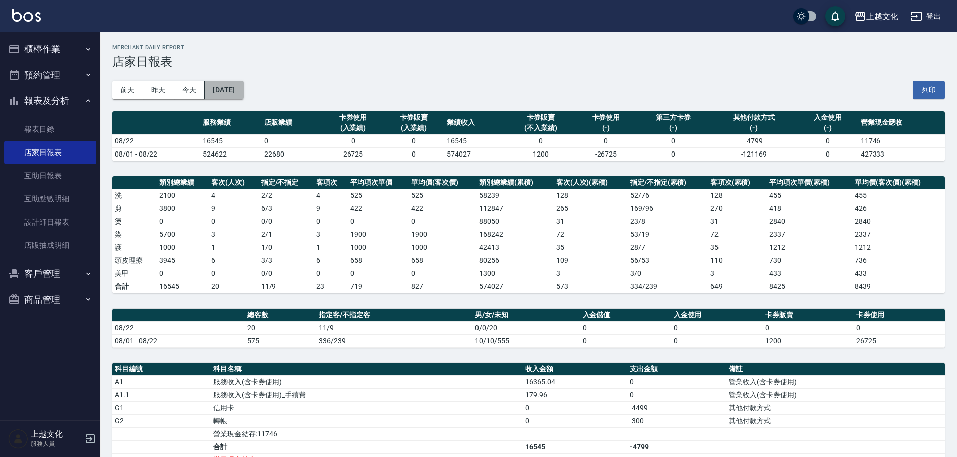
click at [243, 94] on button "[DATE]" at bounding box center [224, 90] width 38 height 19
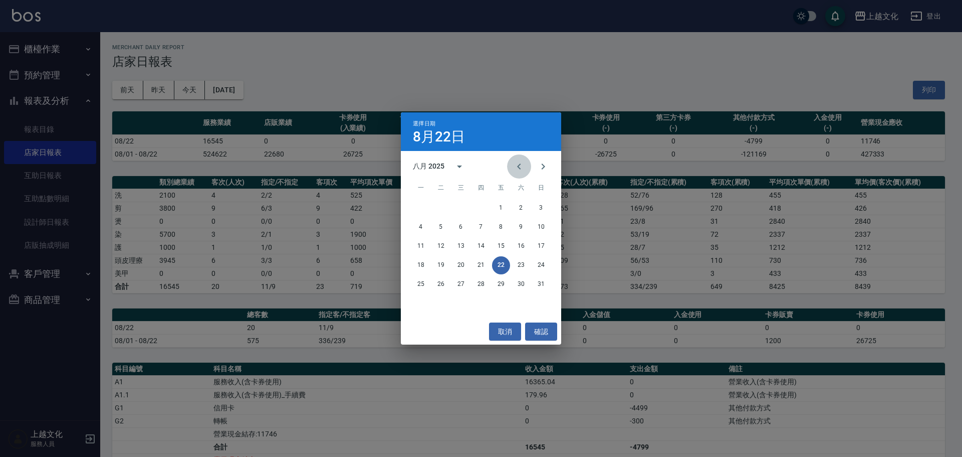
click at [522, 163] on icon "Previous month" at bounding box center [519, 166] width 12 height 12
click at [437, 266] on button "22" at bounding box center [441, 265] width 18 height 18
click at [437, 266] on div "上越文化 2025-08-22 店家日報表 列印時間： 2025-08-22-16:42 Merchant Daily Report 店家日報表 前天 昨天 …" at bounding box center [478, 305] width 957 height 610
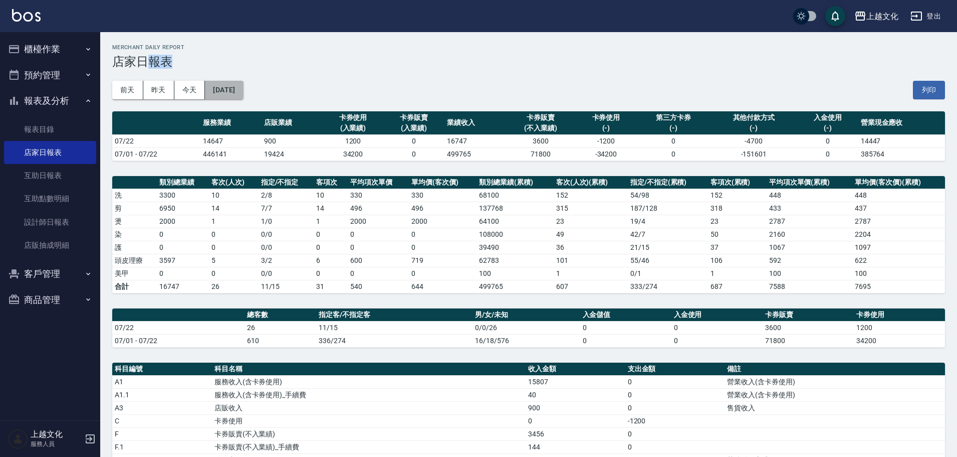
click at [243, 95] on button "2025/07/22" at bounding box center [224, 90] width 38 height 19
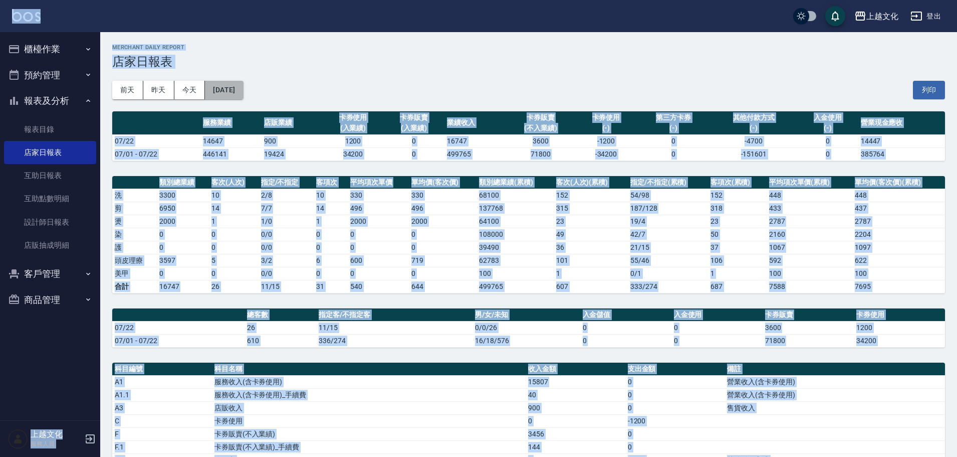
click at [243, 95] on button "2025/07/22" at bounding box center [224, 90] width 38 height 19
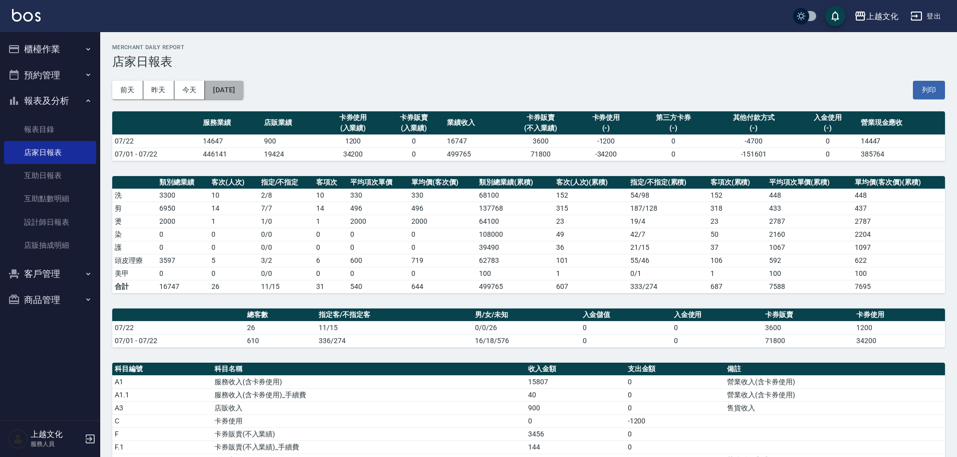
click at [243, 95] on button "2025/07/22" at bounding box center [224, 90] width 38 height 19
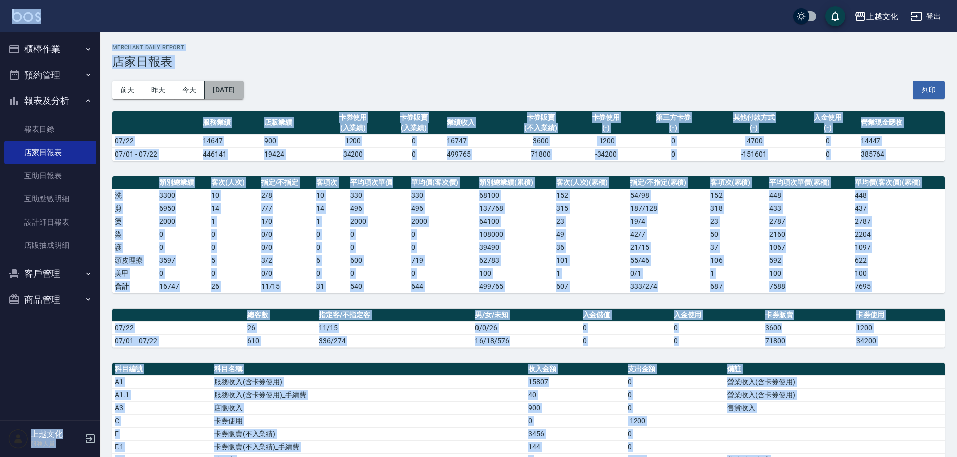
click at [243, 95] on button "2025/07/22" at bounding box center [224, 90] width 38 height 19
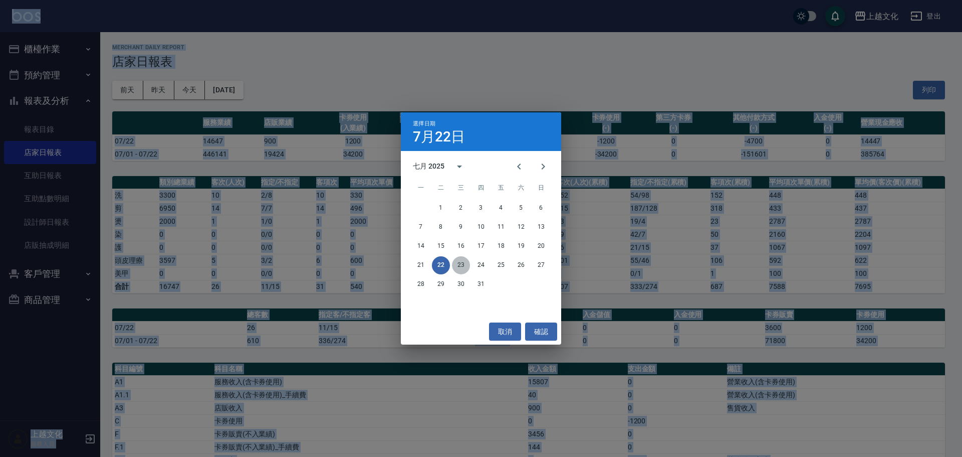
click at [461, 267] on button "23" at bounding box center [461, 265] width 18 height 18
click at [461, 267] on div "上越文化 2025-07-22 店家日報表 列印時間： 2025-08-22-16:42 Merchant Daily Report 店家日報表 前天 昨天 …" at bounding box center [478, 331] width 957 height 663
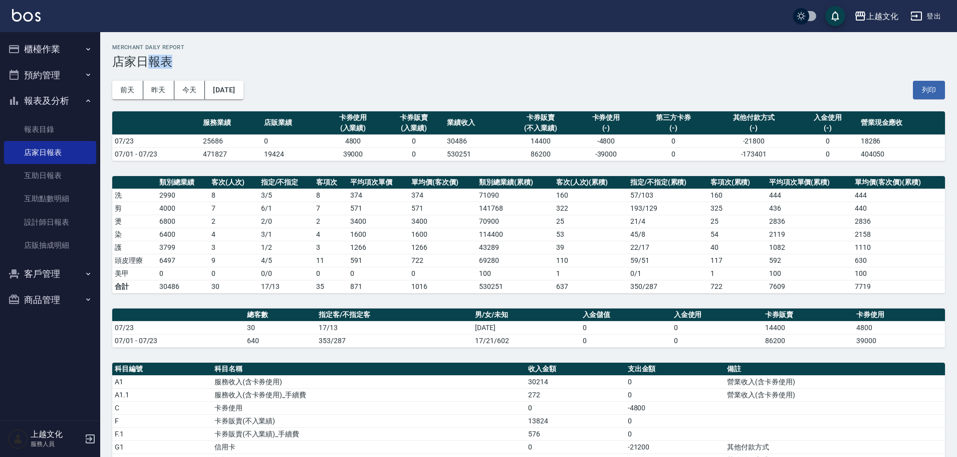
click at [243, 95] on button "2025/07/23" at bounding box center [224, 90] width 38 height 19
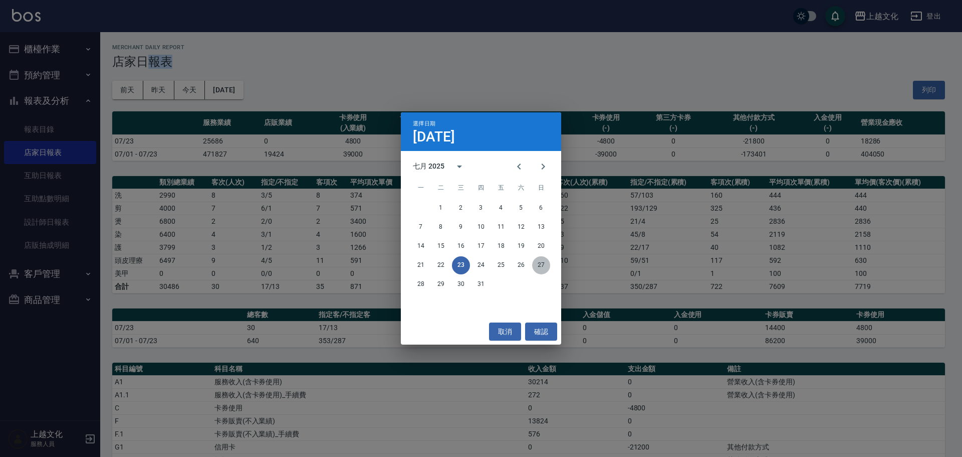
click at [541, 267] on button "27" at bounding box center [541, 265] width 18 height 18
click at [541, 267] on div "上越文化 2025-07-23 店家日報表 列印時間： 2025-08-22-16:42 Merchant Daily Report 店家日報表 前天 昨天 …" at bounding box center [478, 331] width 957 height 663
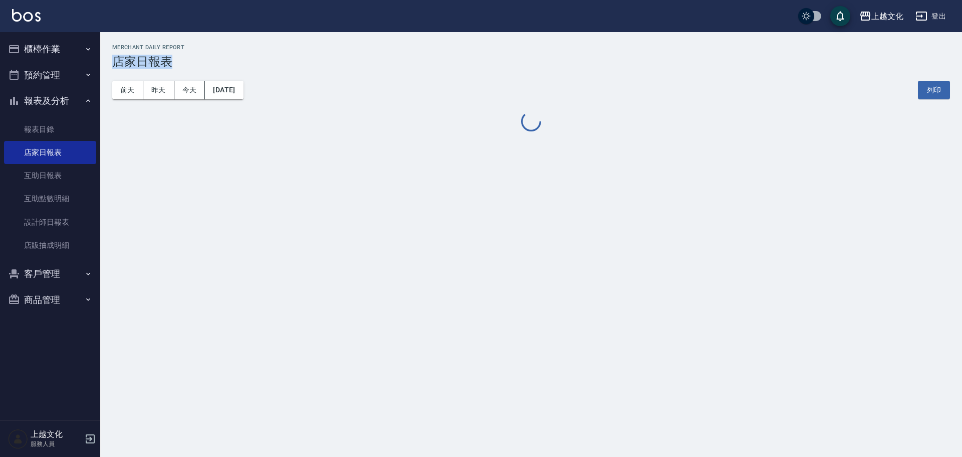
click at [541, 267] on div "上越文化 2025-07-27 店家日報表 列印時間： 2025-08-22-16:43 Merchant Daily Report 店家日報表 前天 昨天 …" at bounding box center [481, 228] width 962 height 457
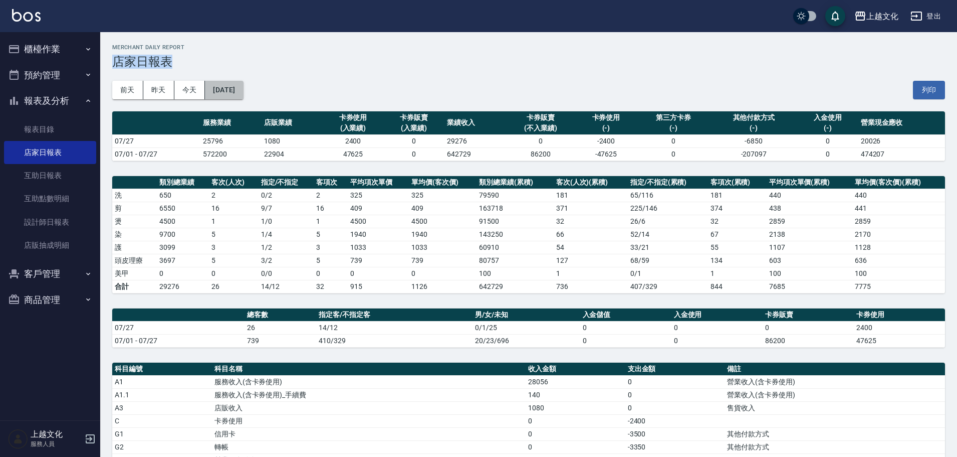
click at [243, 97] on button "2025/07/27" at bounding box center [224, 90] width 38 height 19
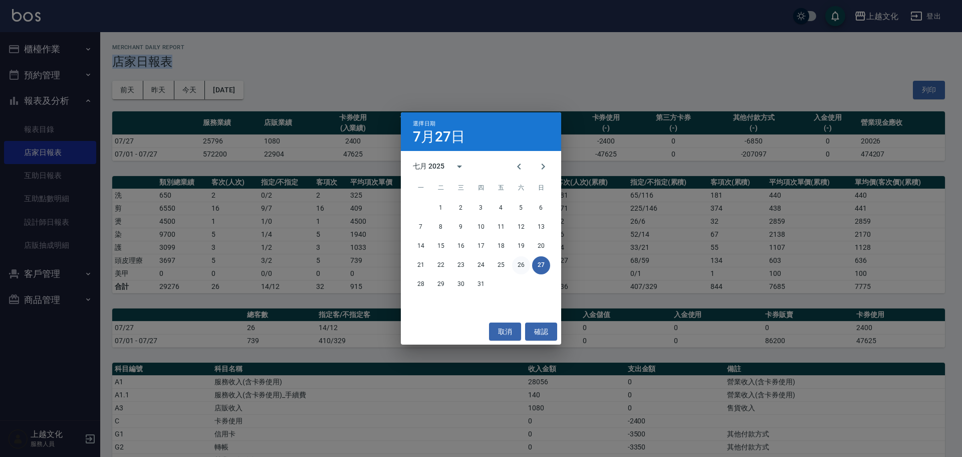
click at [522, 266] on button "26" at bounding box center [521, 265] width 18 height 18
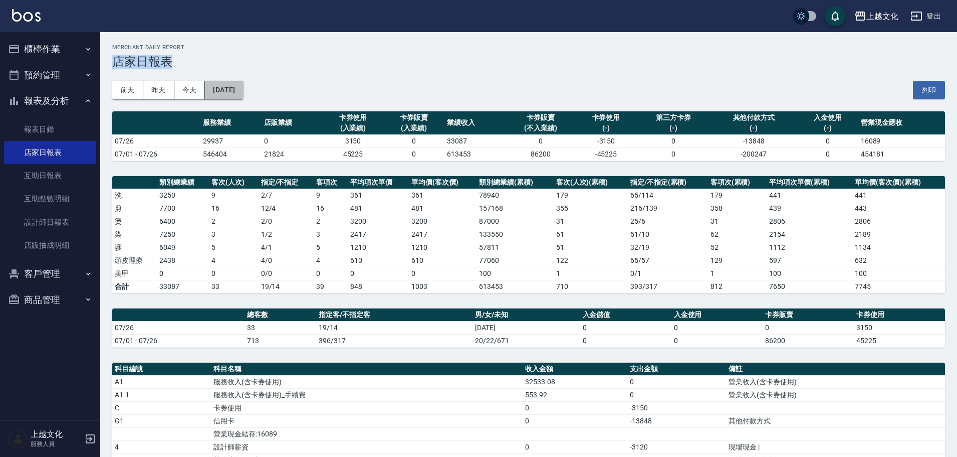
click at [243, 97] on button "2025/07/26" at bounding box center [224, 90] width 38 height 19
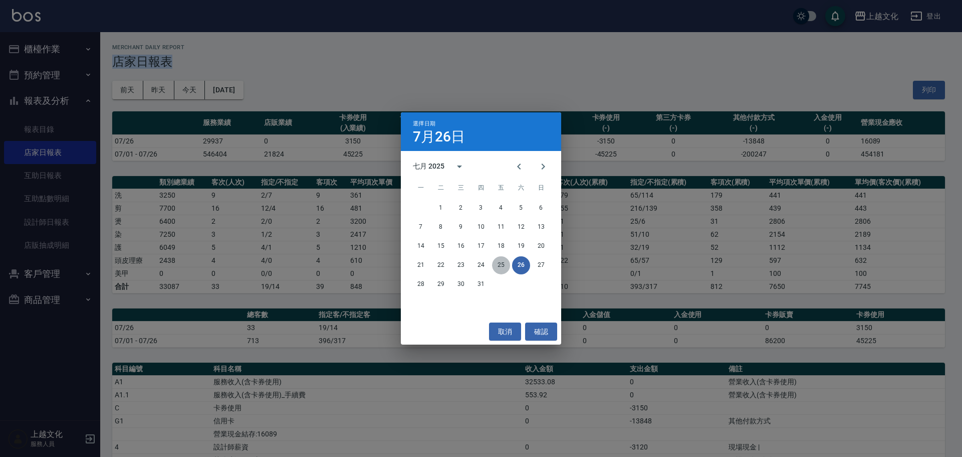
click at [504, 266] on button "25" at bounding box center [501, 265] width 18 height 18
click at [504, 266] on div "上越文化 2025-07-26 店家日報表 列印時間： 2025-08-22-16:43 Merchant Daily Report 店家日報表 前天 昨天 …" at bounding box center [478, 318] width 957 height 636
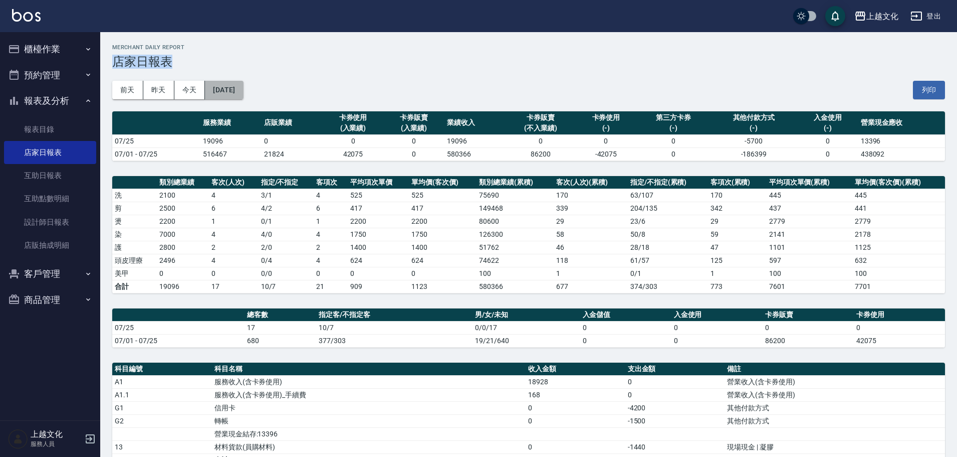
click at [243, 94] on button "2025/07/25" at bounding box center [224, 90] width 38 height 19
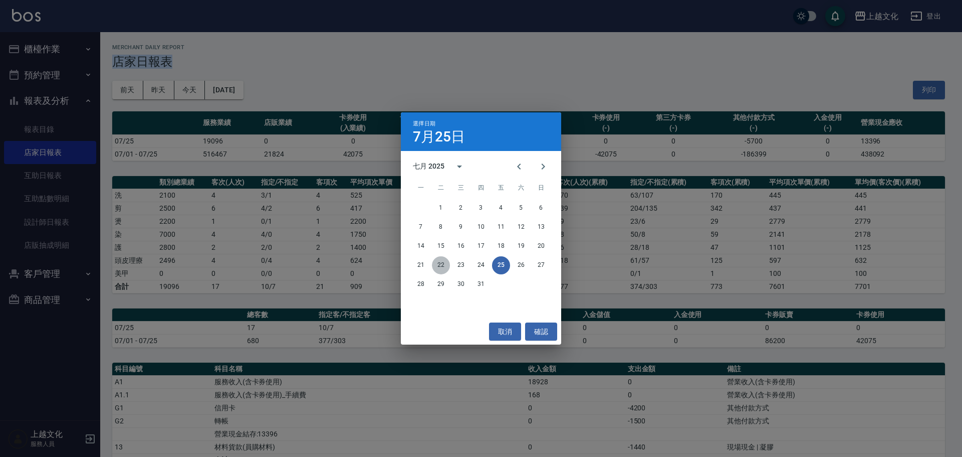
click at [439, 264] on button "22" at bounding box center [441, 265] width 18 height 18
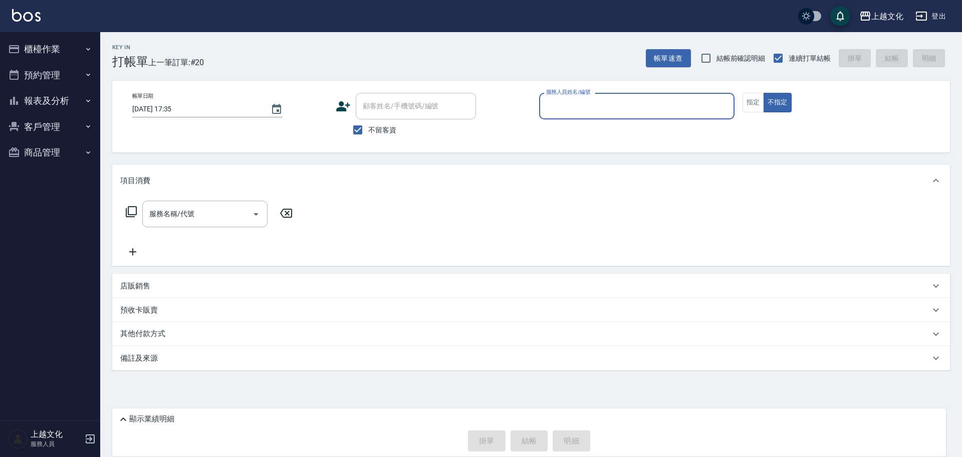
click at [576, 110] on input "服務人員姓名/編號" at bounding box center [637, 106] width 186 height 18
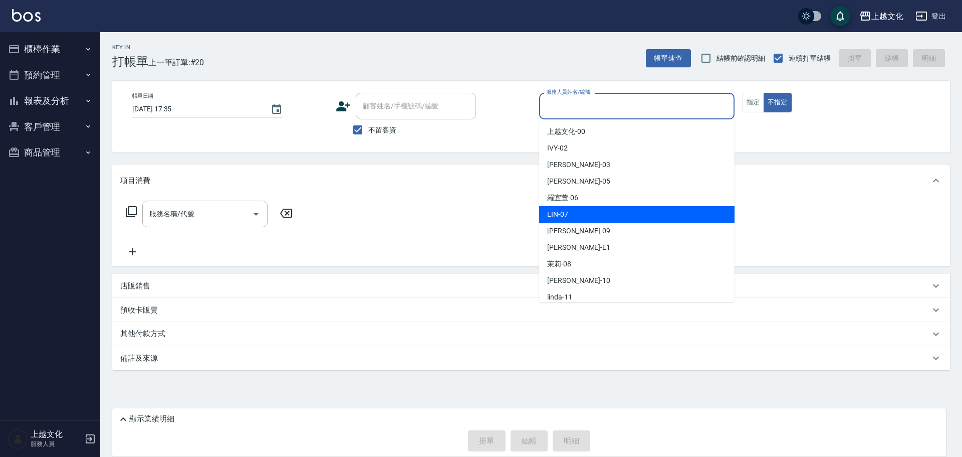
click at [593, 212] on div "LIN -07" at bounding box center [636, 214] width 195 height 17
type input "LIN-07"
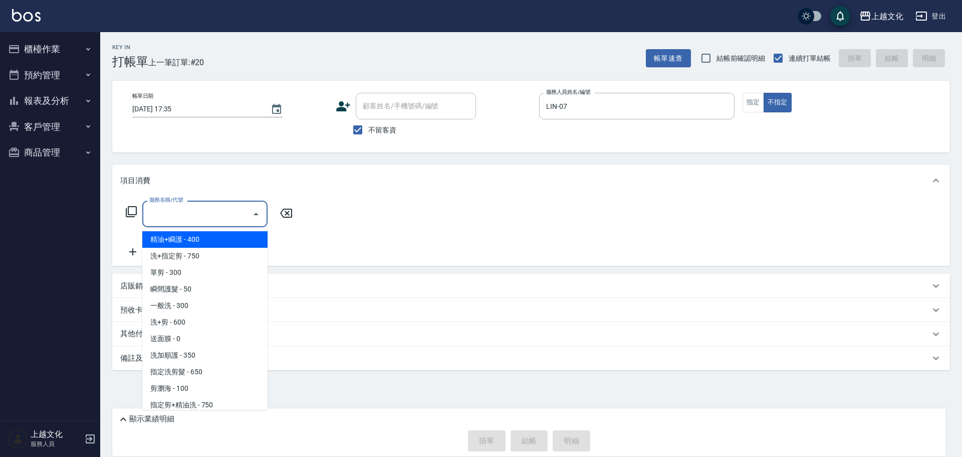
click at [205, 214] on input "服務名稱/代號" at bounding box center [197, 214] width 101 height 18
click at [215, 208] on input "服務名稱/代號" at bounding box center [197, 214] width 101 height 18
click at [217, 241] on span "精油+瞬護 - 400" at bounding box center [204, 239] width 125 height 17
click at [218, 241] on div "服務名稱/代號 服務名稱/代號" at bounding box center [209, 228] width 178 height 57
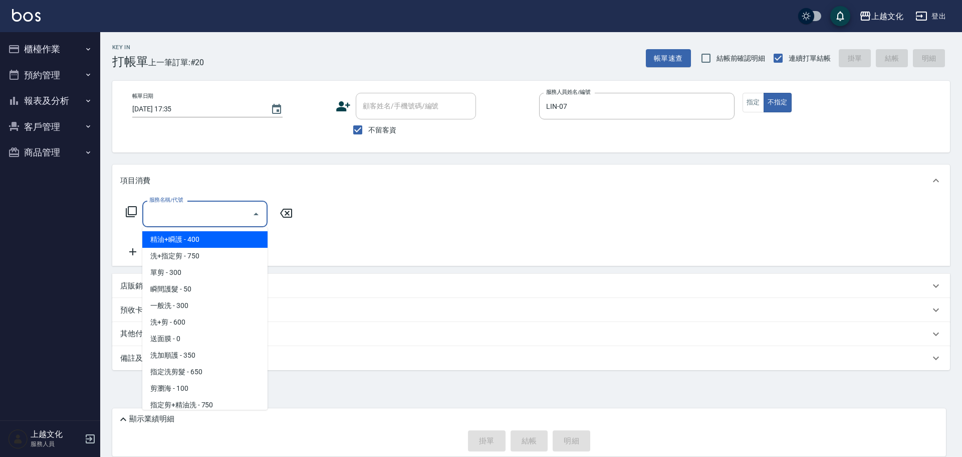
type input "精油+瞬護(101)"
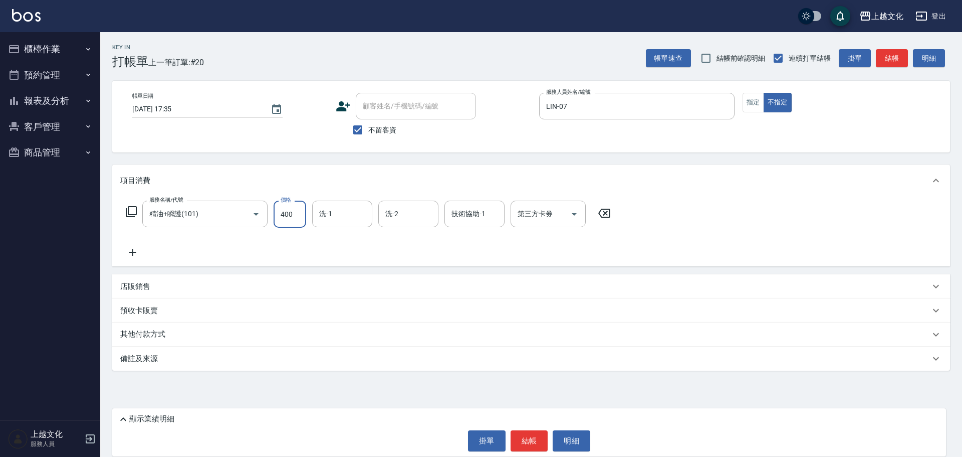
click at [292, 211] on input "400" at bounding box center [290, 213] width 33 height 27
type input "500"
click at [343, 218] on input "洗-1" at bounding box center [342, 214] width 51 height 18
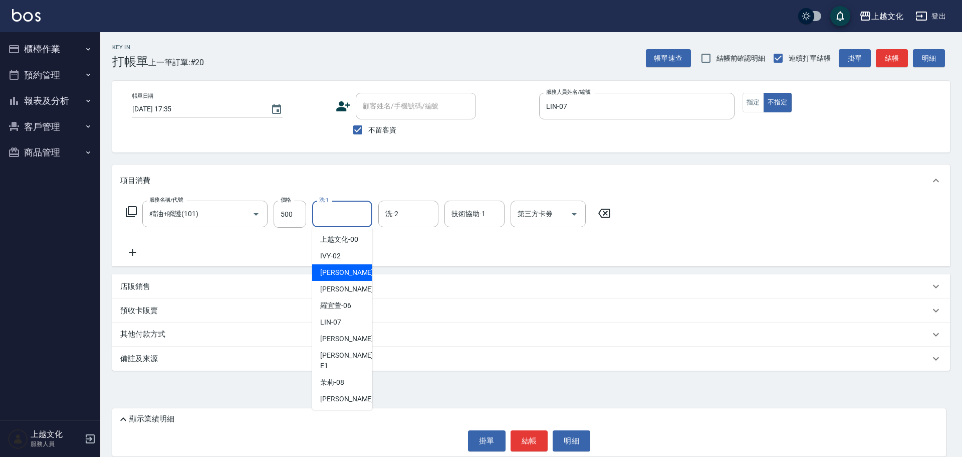
click at [341, 273] on span "[PERSON_NAME] -03" at bounding box center [351, 272] width 63 height 11
type input "kelly-03"
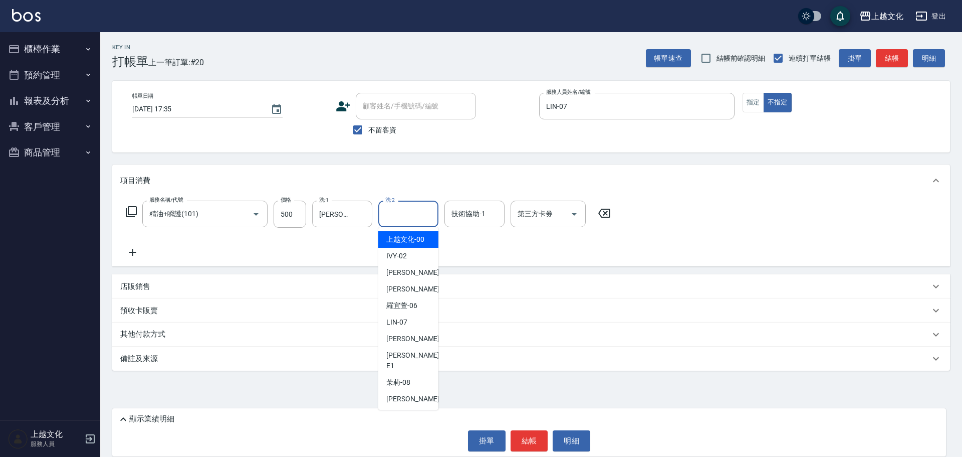
click at [425, 220] on input "洗-2" at bounding box center [408, 214] width 51 height 18
click at [409, 326] on div "LIN -07" at bounding box center [408, 322] width 60 height 17
type input "LIN-07"
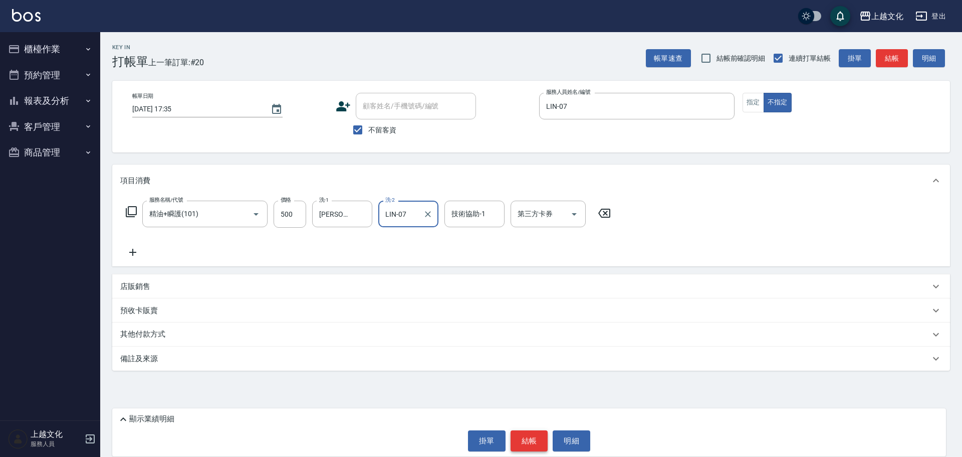
click at [524, 441] on button "結帳" at bounding box center [530, 440] width 38 height 21
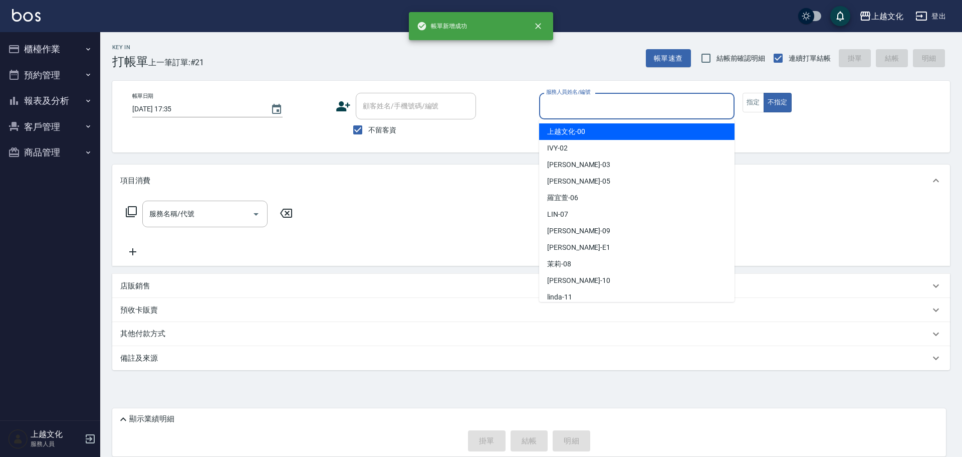
click at [584, 111] on input "服務人員姓名/編號" at bounding box center [637, 106] width 186 height 18
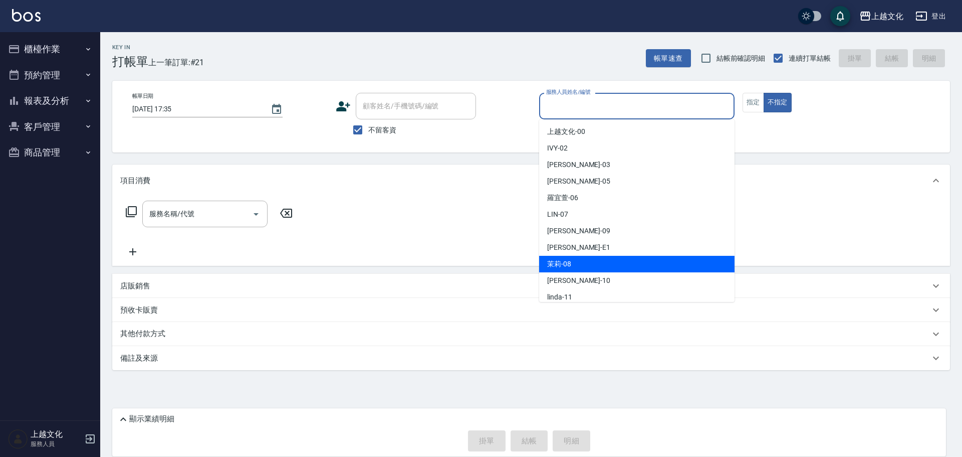
click at [580, 260] on div "茉莉 -08" at bounding box center [636, 264] width 195 height 17
type input "茉莉-08"
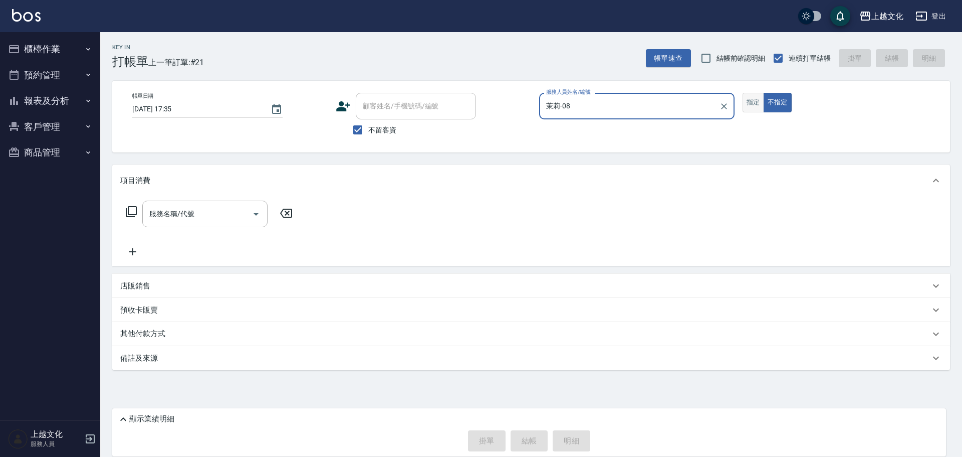
click at [759, 103] on button "指定" at bounding box center [754, 103] width 22 height 20
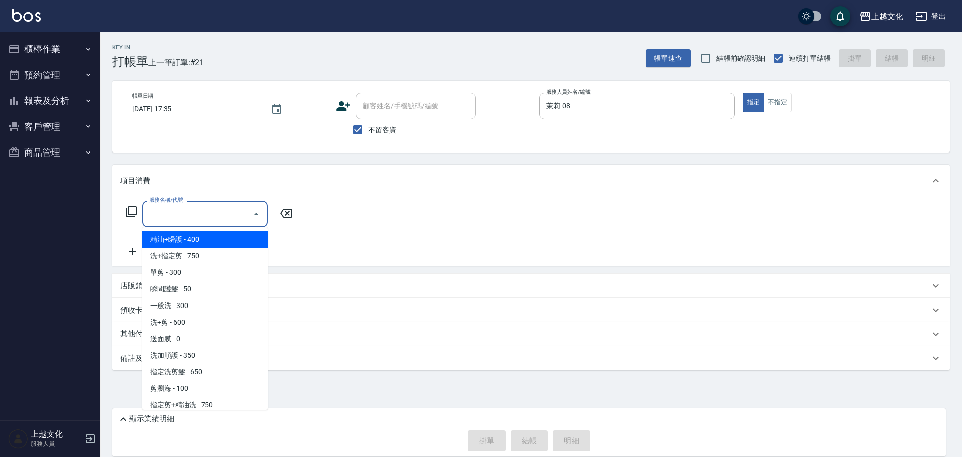
click at [174, 221] on input "服務名稱/代號" at bounding box center [197, 214] width 101 height 18
click at [177, 242] on span "精油+瞬護 - 400" at bounding box center [204, 239] width 125 height 17
type input "精油+瞬護(101)"
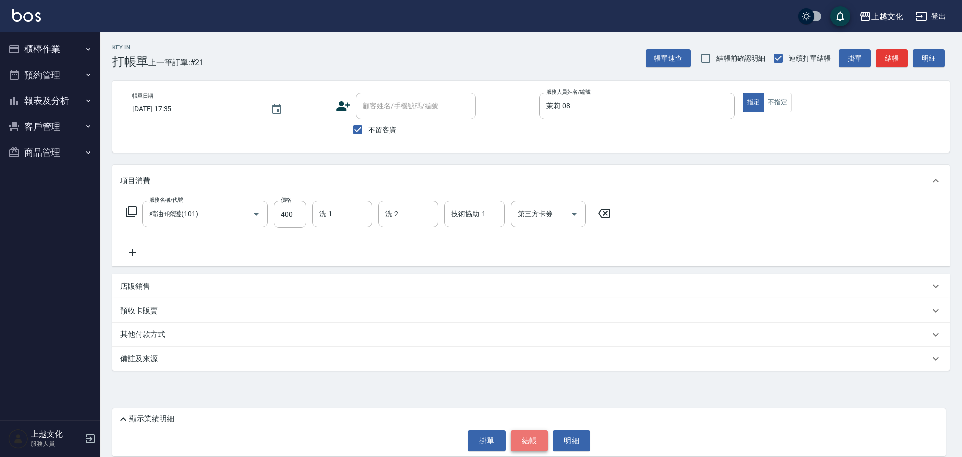
click at [523, 446] on button "結帳" at bounding box center [530, 440] width 38 height 21
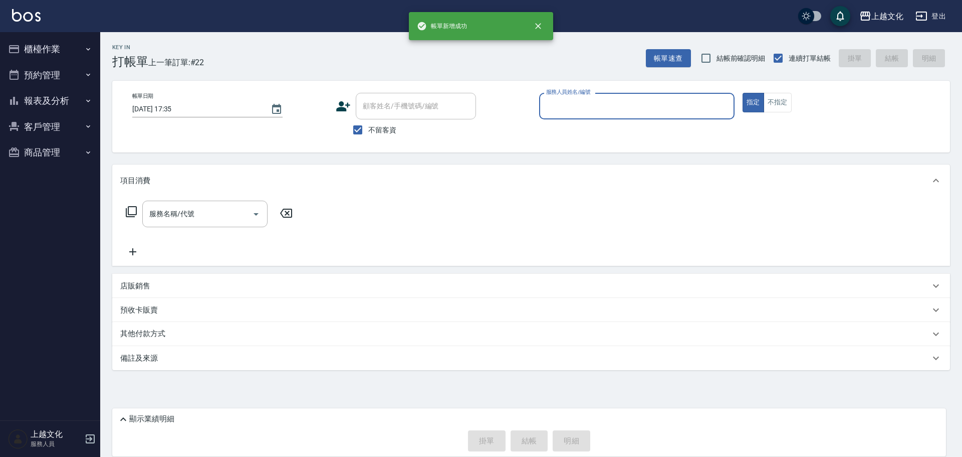
click at [39, 99] on button "報表及分析" at bounding box center [50, 101] width 92 height 26
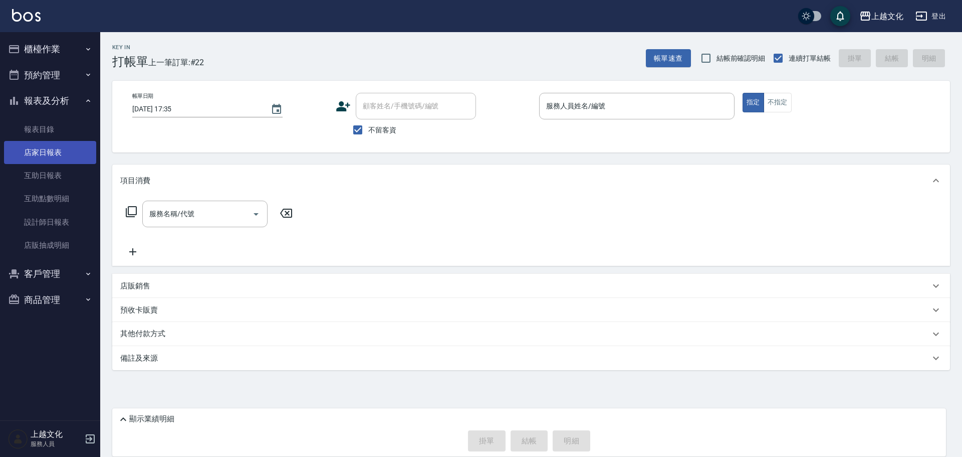
click at [50, 146] on link "店家日報表" at bounding box center [50, 152] width 92 height 23
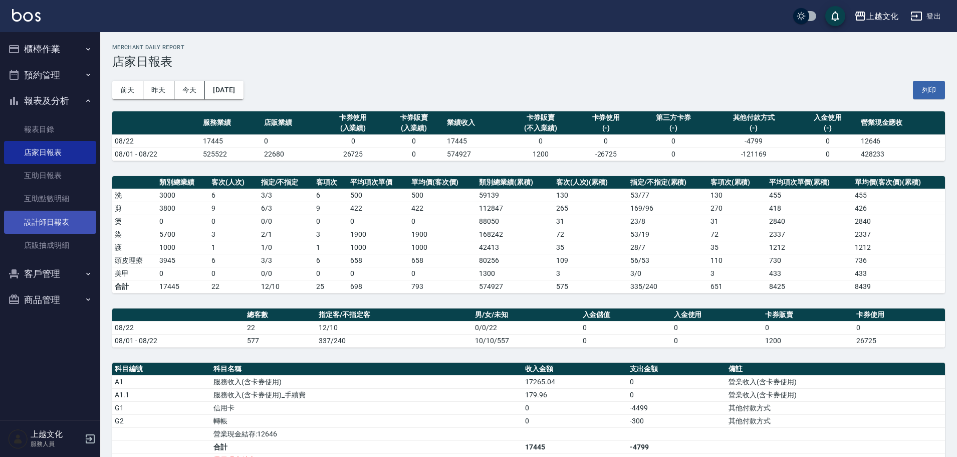
click at [30, 219] on link "設計師日報表" at bounding box center [50, 221] width 92 height 23
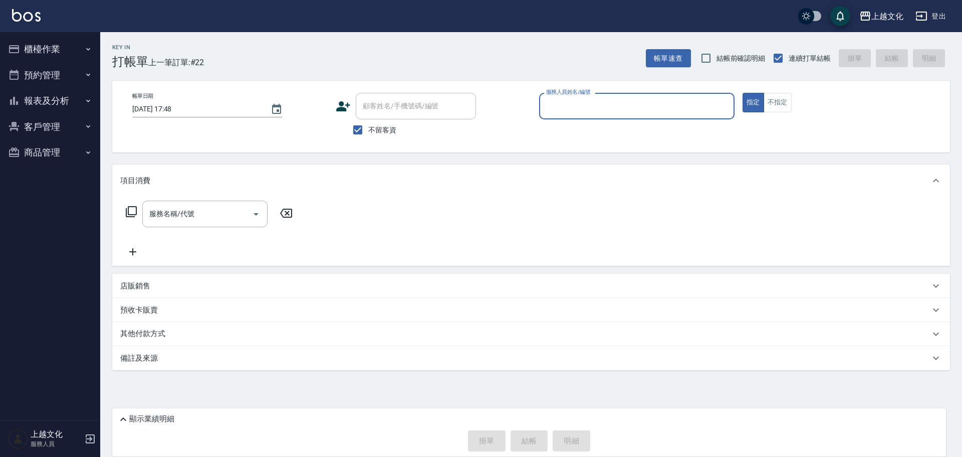
click at [564, 114] on input "服務人員姓名/編號" at bounding box center [637, 106] width 186 height 18
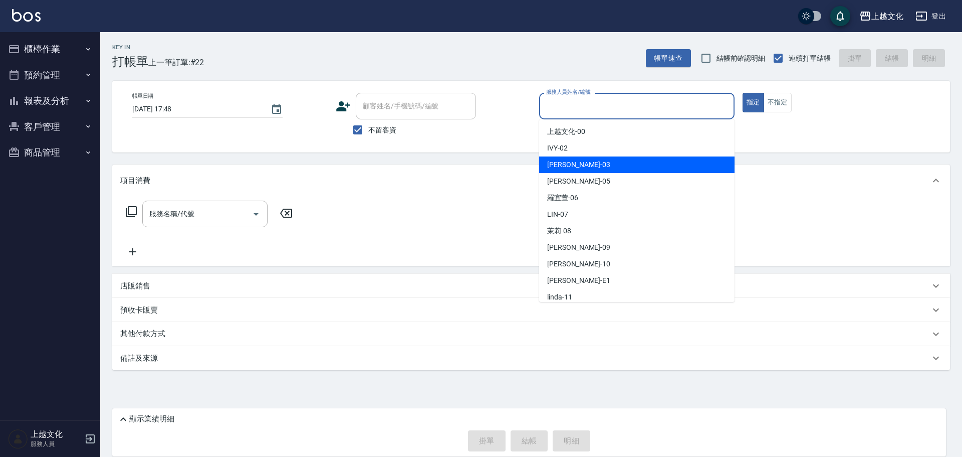
click at [574, 160] on div "[PERSON_NAME] -03" at bounding box center [636, 164] width 195 height 17
type input "[PERSON_NAME]-03"
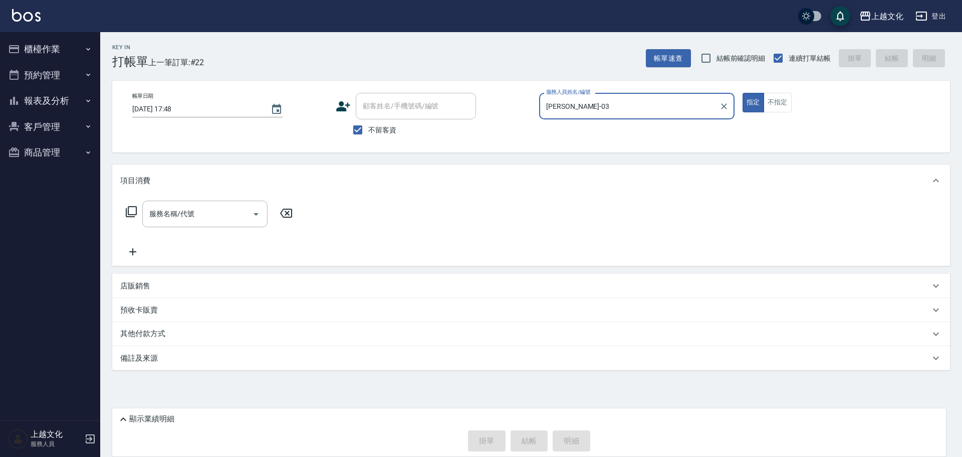
click at [132, 213] on icon at bounding box center [131, 211] width 12 height 12
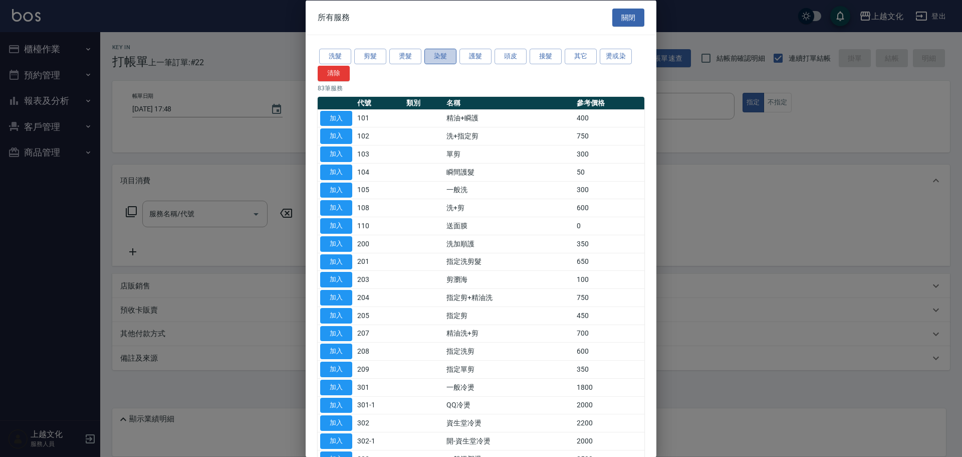
click at [438, 57] on button "染髮" at bounding box center [440, 57] width 32 height 16
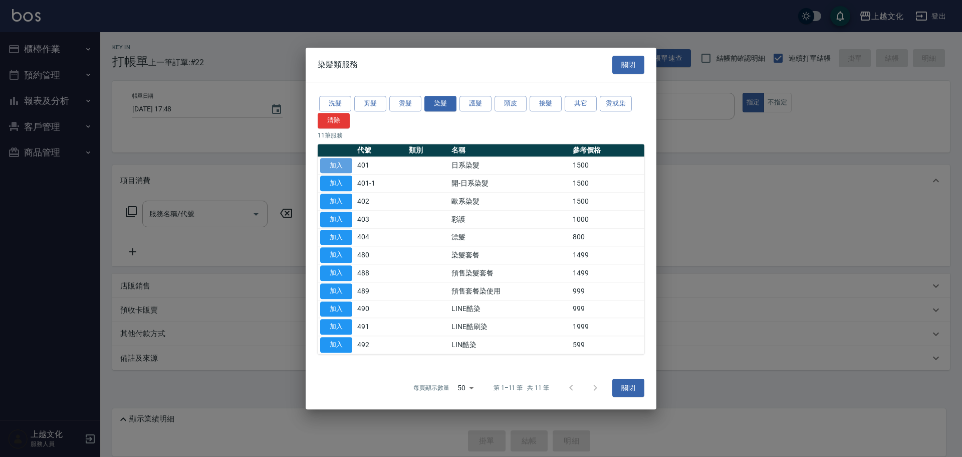
click at [336, 168] on button "加入" at bounding box center [336, 166] width 32 height 16
type input "日系染髮(401)"
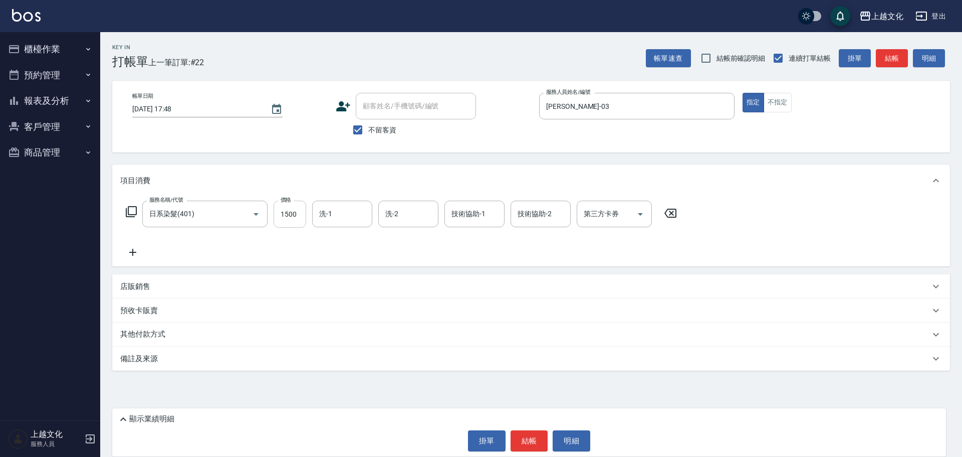
click at [301, 224] on input "1500" at bounding box center [290, 213] width 33 height 27
type input "2100"
click at [527, 441] on button "結帳" at bounding box center [530, 440] width 38 height 21
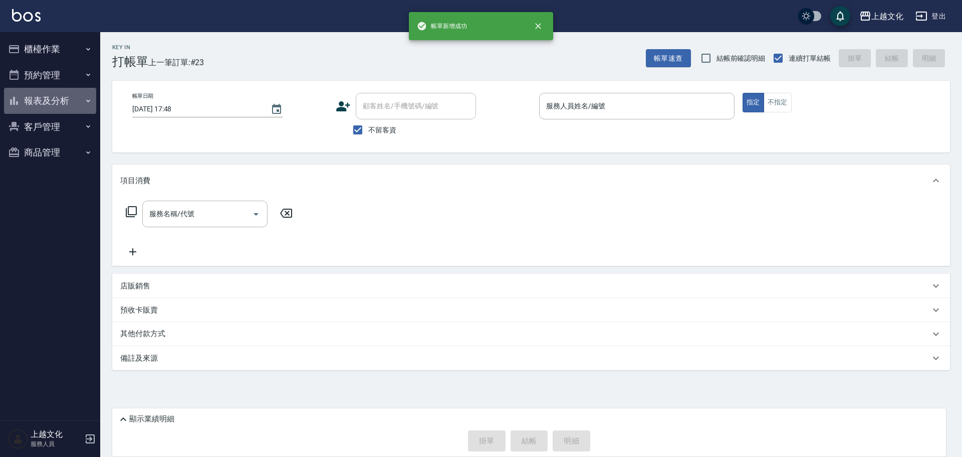
click at [55, 101] on button "報表及分析" at bounding box center [50, 101] width 92 height 26
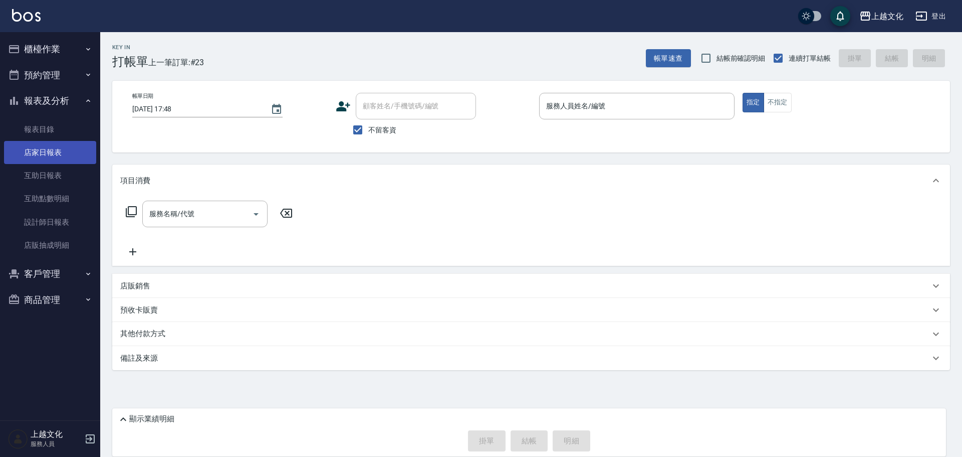
click at [41, 153] on link "店家日報表" at bounding box center [50, 152] width 92 height 23
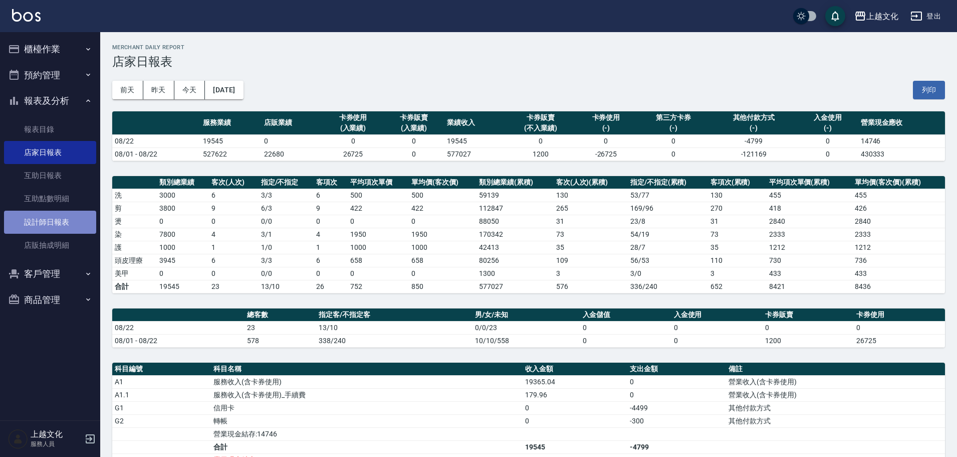
click at [54, 220] on link "設計師日報表" at bounding box center [50, 221] width 92 height 23
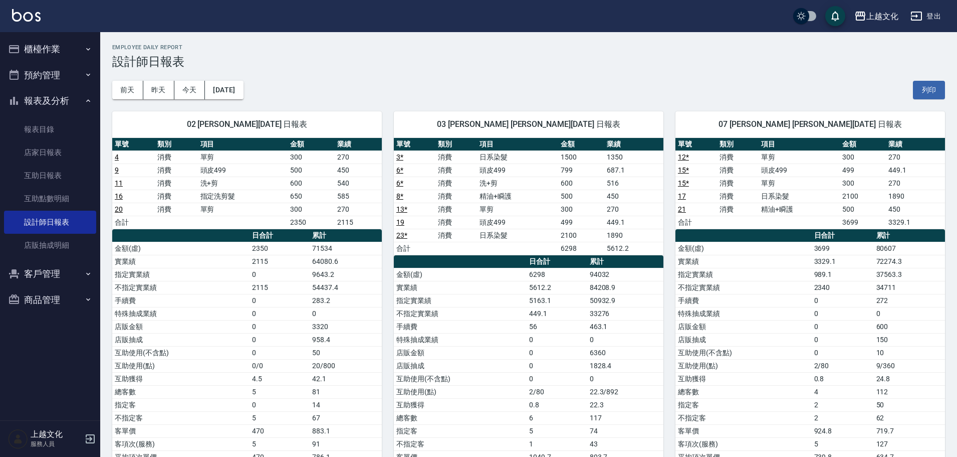
scroll to position [50, 0]
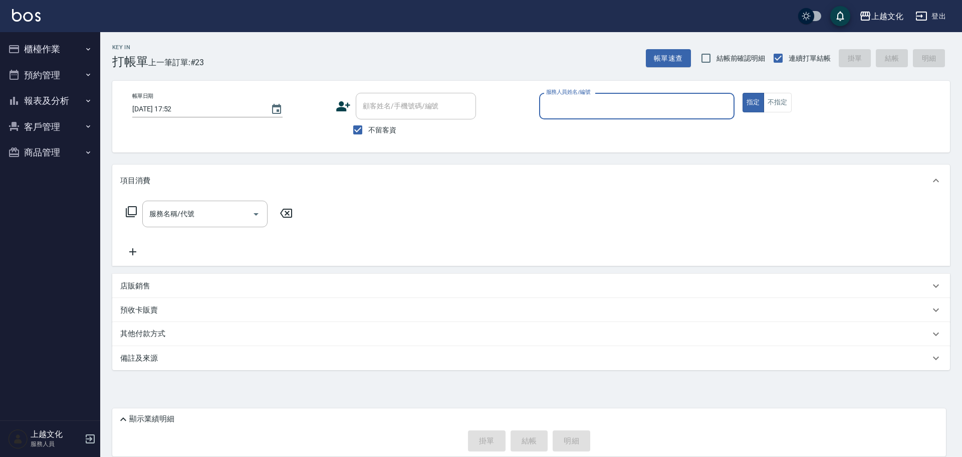
click at [580, 108] on input "服務人員姓名/編號" at bounding box center [637, 106] width 186 height 18
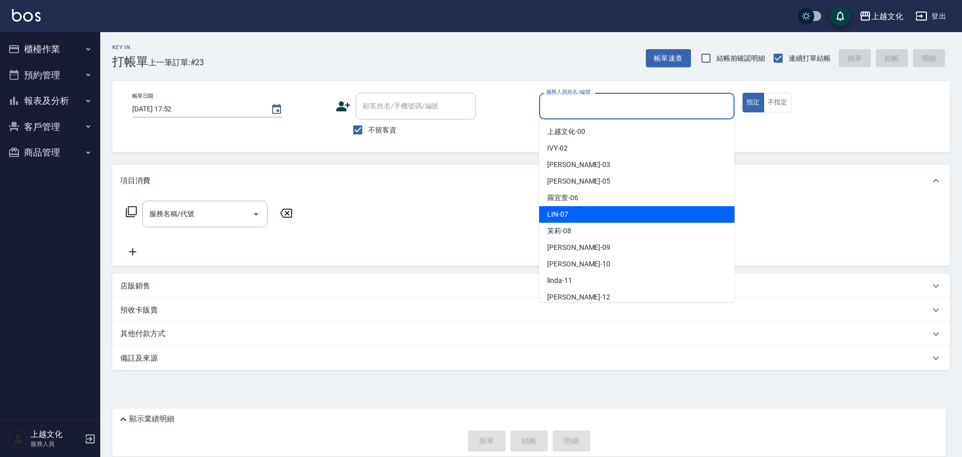
click at [595, 218] on div "LIN -07" at bounding box center [636, 214] width 195 height 17
type input "LIN-07"
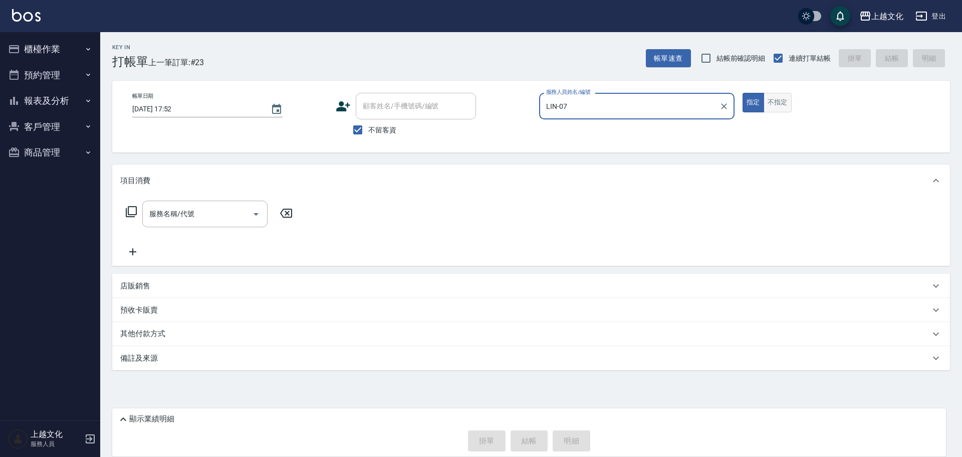
click at [775, 103] on button "不指定" at bounding box center [778, 103] width 28 height 20
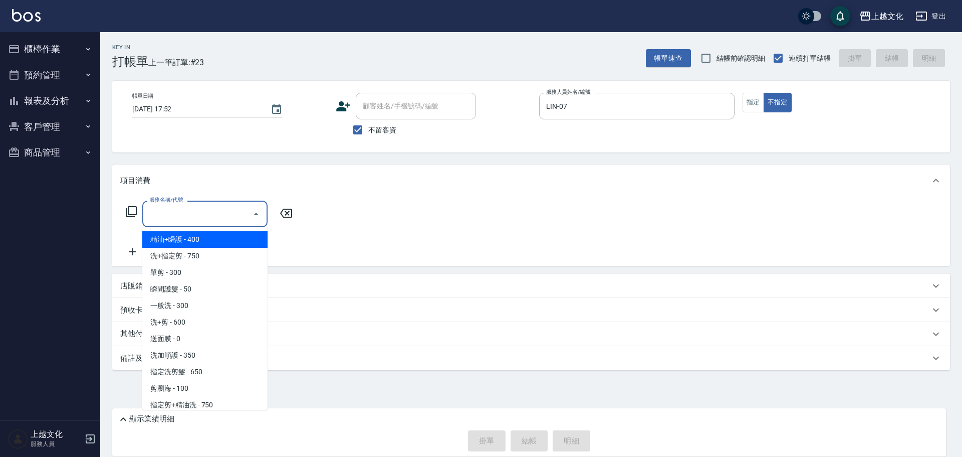
click at [209, 212] on input "服務名稱/代號" at bounding box center [197, 214] width 101 height 18
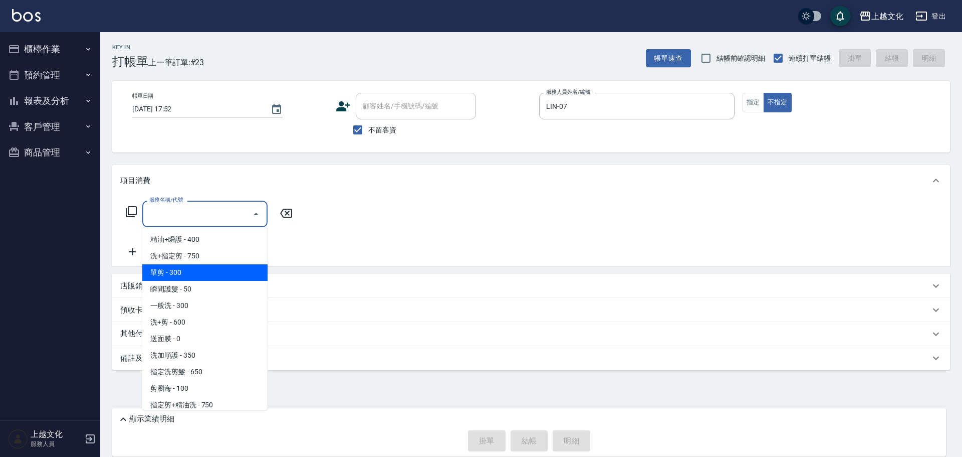
click at [182, 274] on span "單剪 - 300" at bounding box center [204, 272] width 125 height 17
type input "單剪(103)"
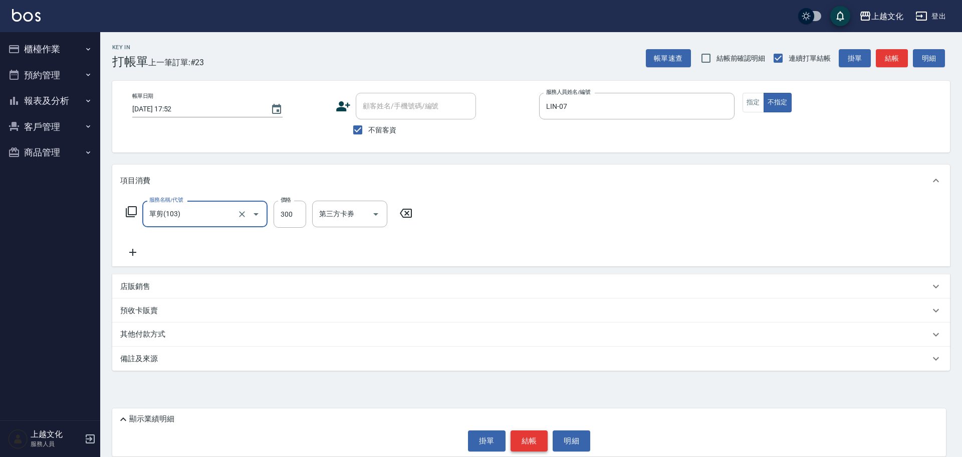
click at [535, 447] on button "結帳" at bounding box center [530, 440] width 38 height 21
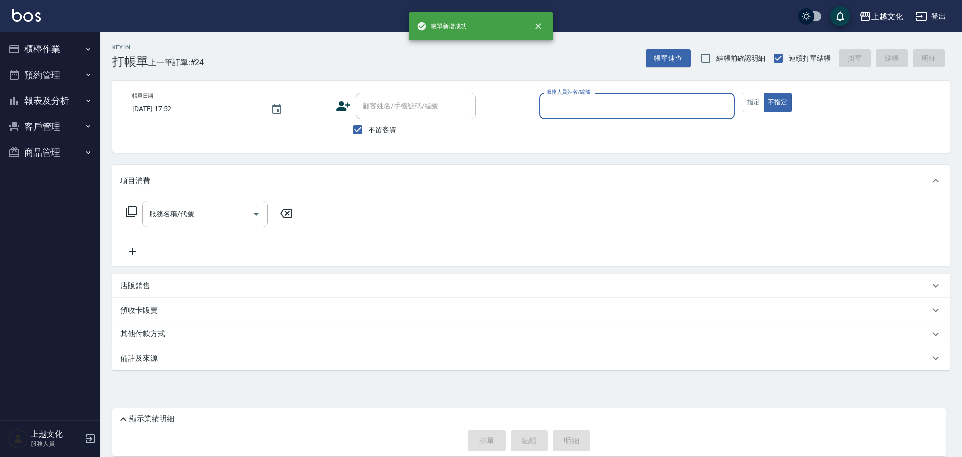
click at [641, 106] on input "服務人員姓名/編號" at bounding box center [637, 106] width 186 height 18
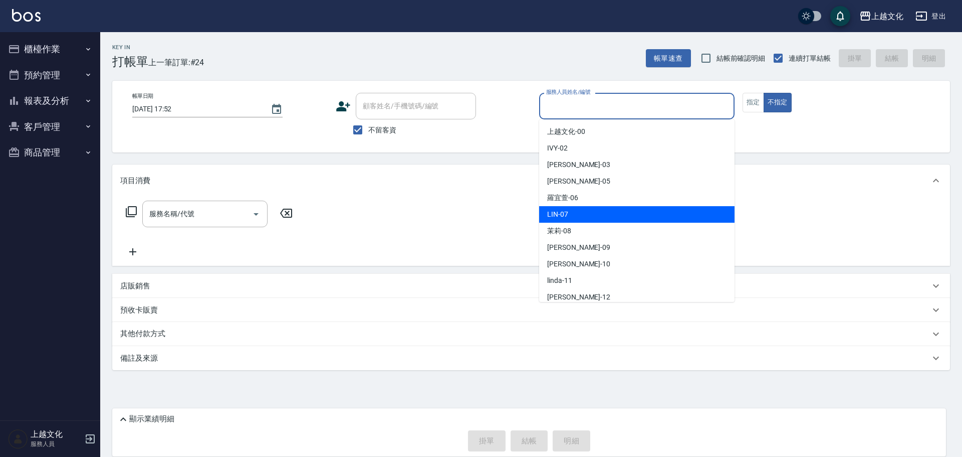
click at [568, 207] on div "LIN -07" at bounding box center [636, 214] width 195 height 17
type input "LIN-07"
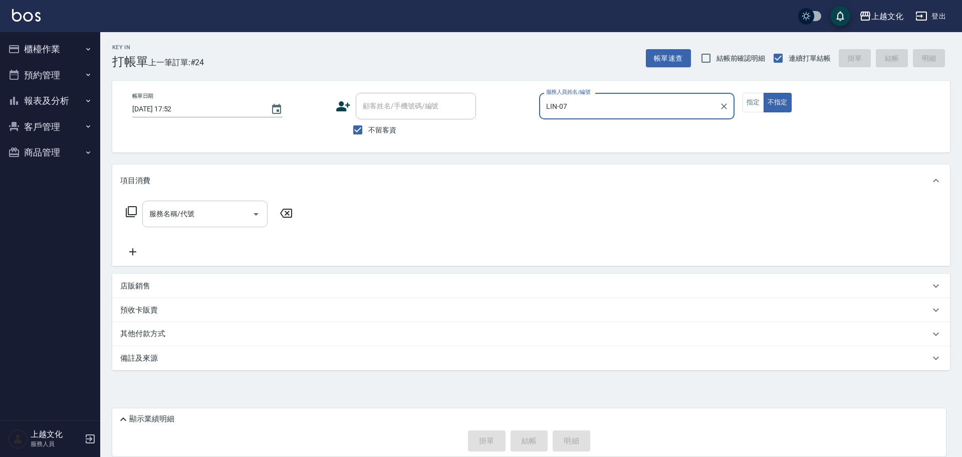
click at [225, 212] on input "服務名稱/代號" at bounding box center [197, 214] width 101 height 18
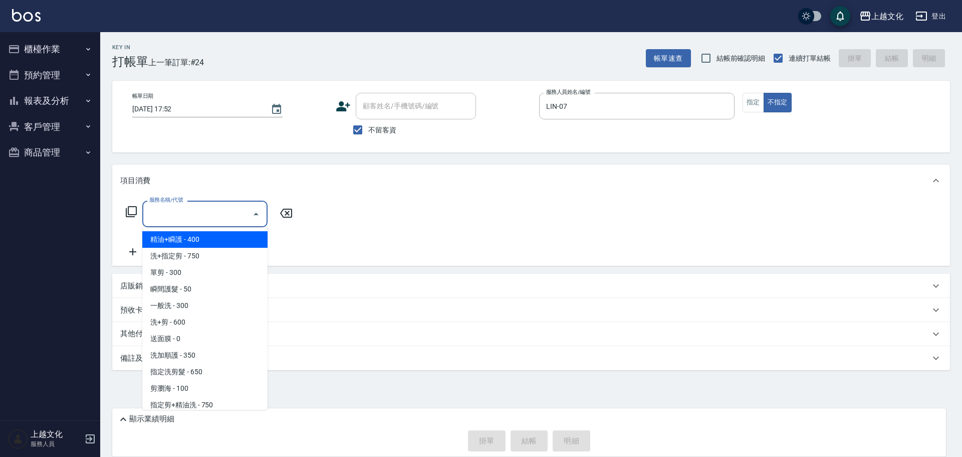
click at [225, 212] on input "服務名稱/代號" at bounding box center [197, 214] width 101 height 18
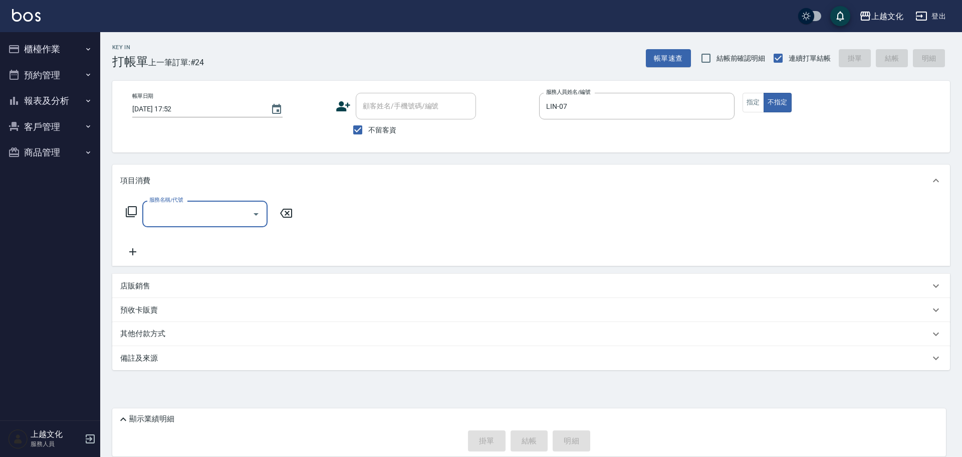
click at [211, 219] on input "服務名稱/代號" at bounding box center [197, 214] width 101 height 18
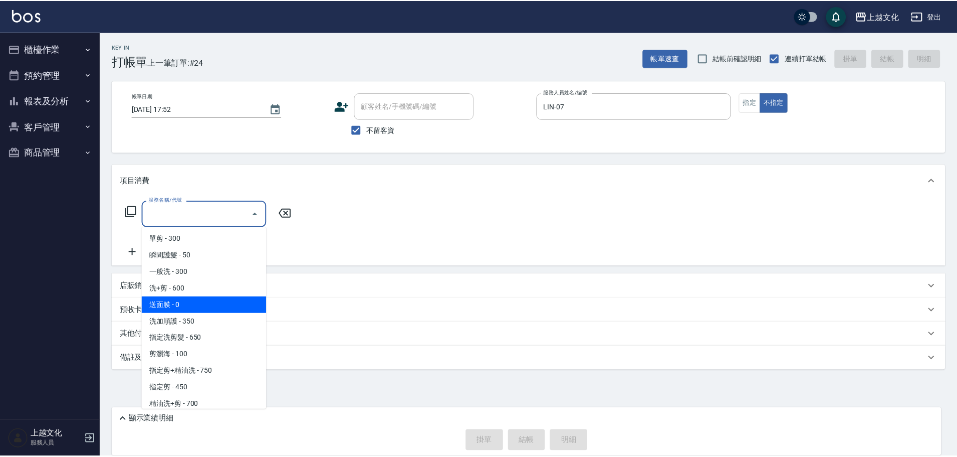
scroll to position [50, 0]
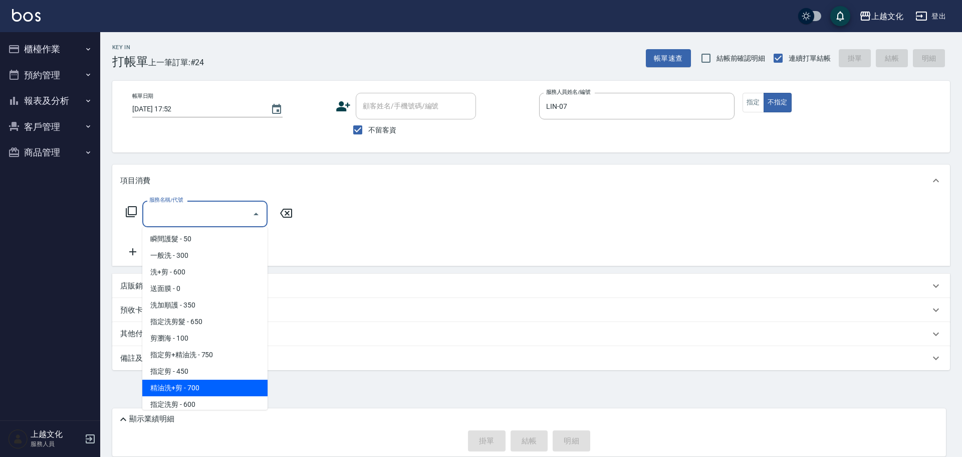
click at [202, 385] on span "精油洗+剪 - 700" at bounding box center [204, 387] width 125 height 17
type input "精油洗+剪(207)"
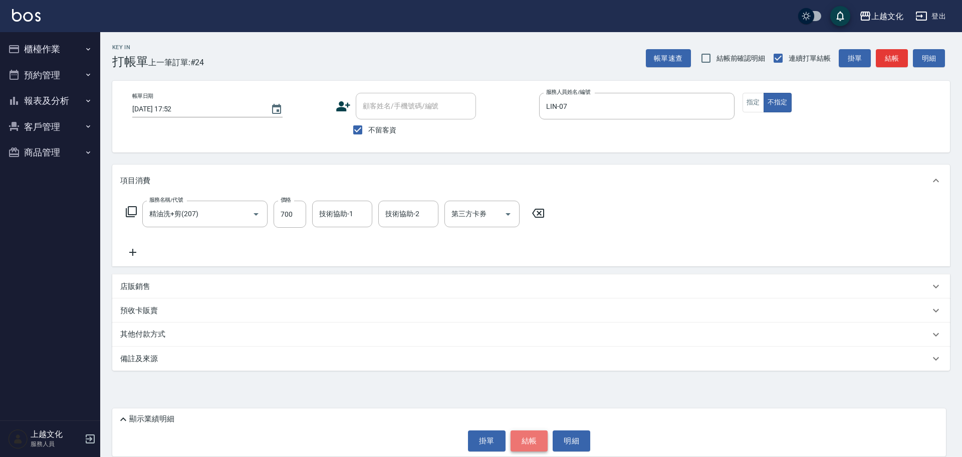
click at [531, 437] on button "結帳" at bounding box center [530, 440] width 38 height 21
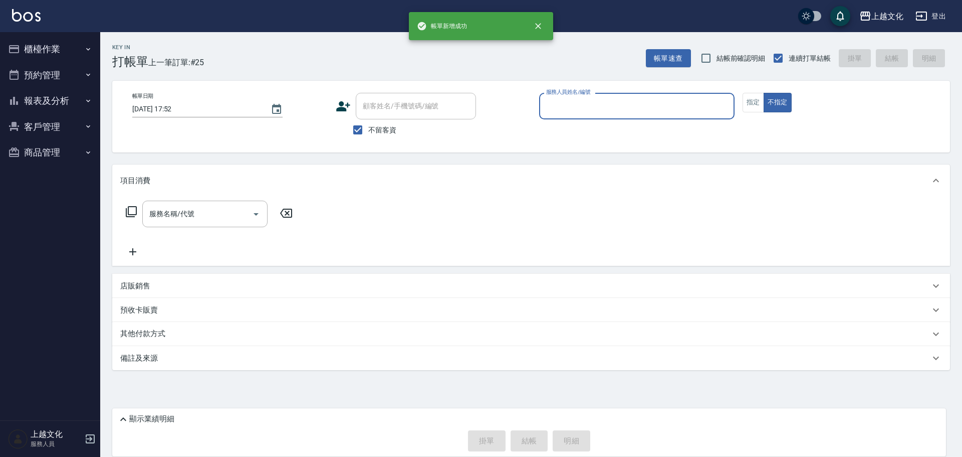
click at [609, 116] on div "服務人員姓名/編號" at bounding box center [636, 106] width 195 height 27
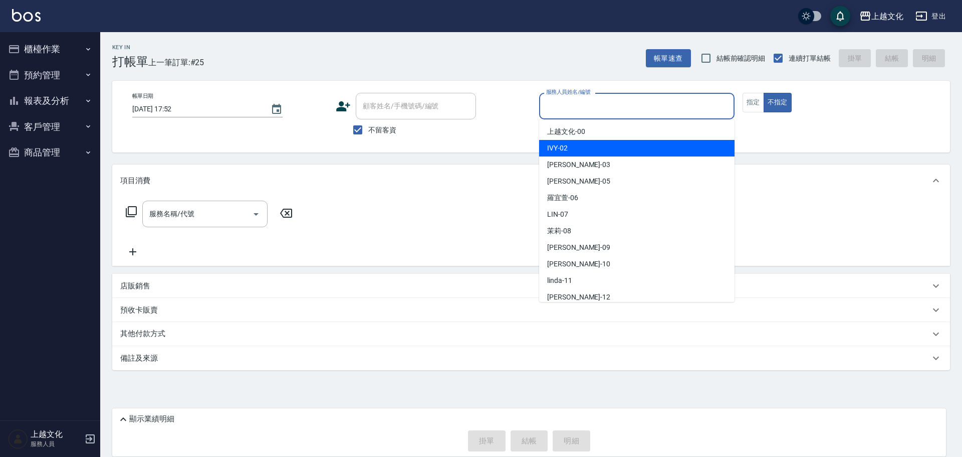
click at [580, 145] on div "IVY -02" at bounding box center [636, 148] width 195 height 17
type input "IVY-02"
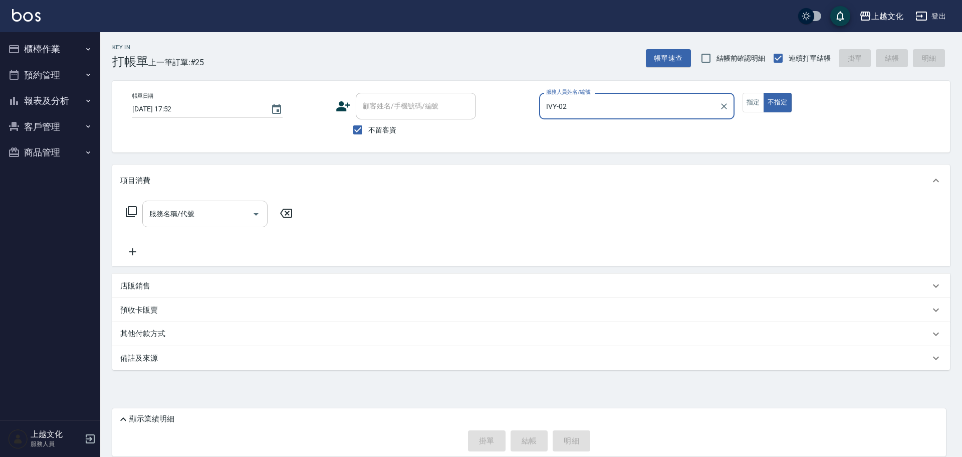
click at [165, 220] on input "服務名稱/代號" at bounding box center [197, 214] width 101 height 18
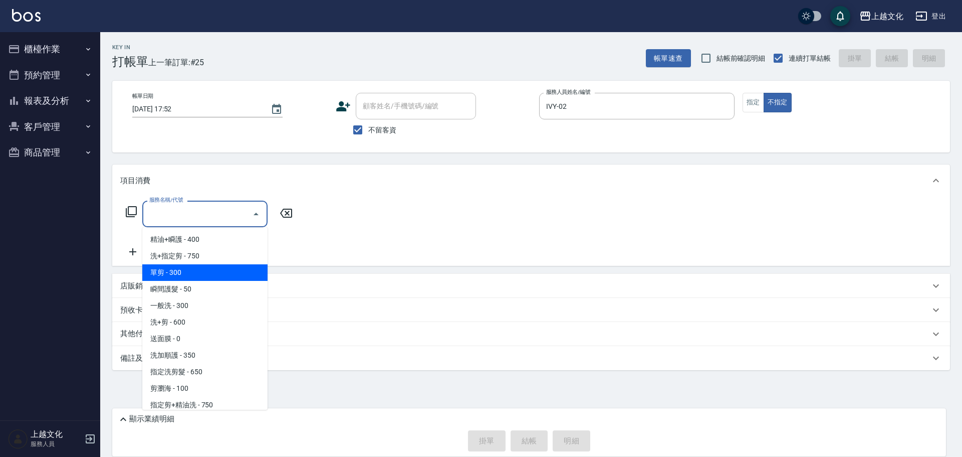
click at [164, 273] on span "單剪 - 300" at bounding box center [204, 272] width 125 height 17
type input "單剪(103)"
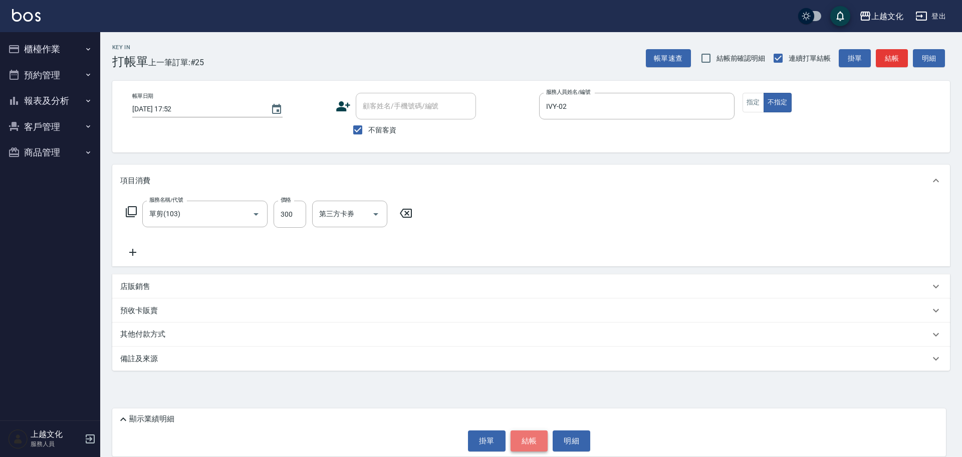
click at [523, 438] on button "結帳" at bounding box center [530, 440] width 38 height 21
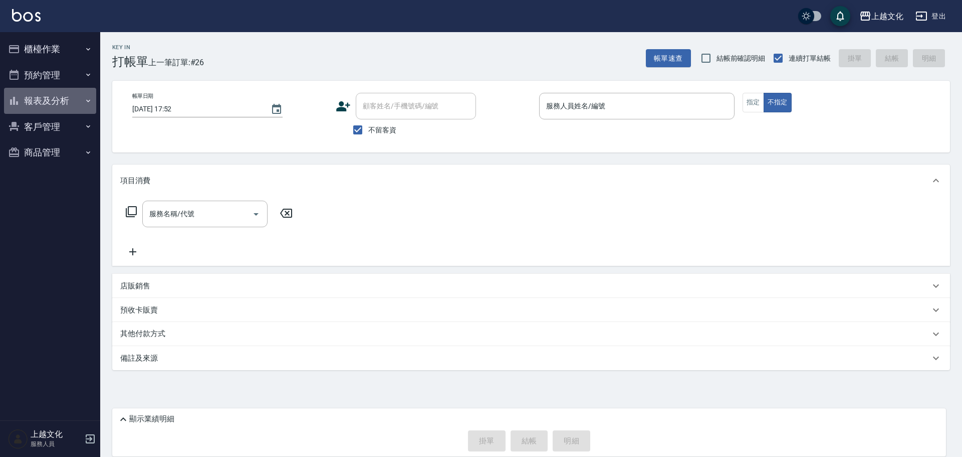
click at [49, 98] on button "報表及分析" at bounding box center [50, 101] width 92 height 26
click at [48, 105] on button "報表及分析" at bounding box center [50, 101] width 92 height 26
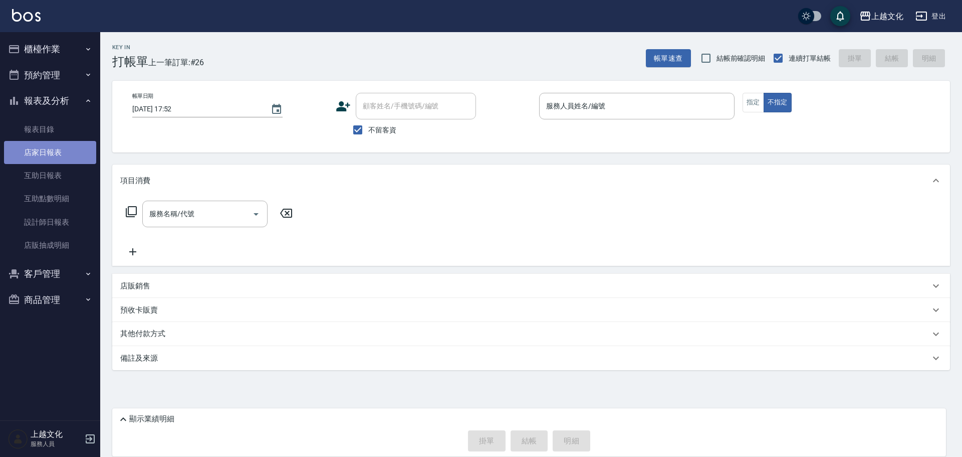
click at [35, 150] on link "店家日報表" at bounding box center [50, 152] width 92 height 23
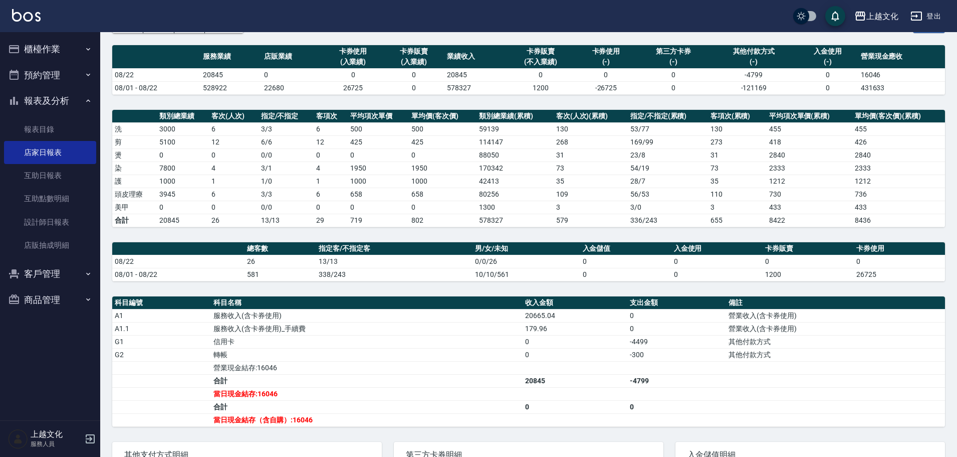
scroll to position [100, 0]
